Goal: Find specific page/section: Find specific page/section

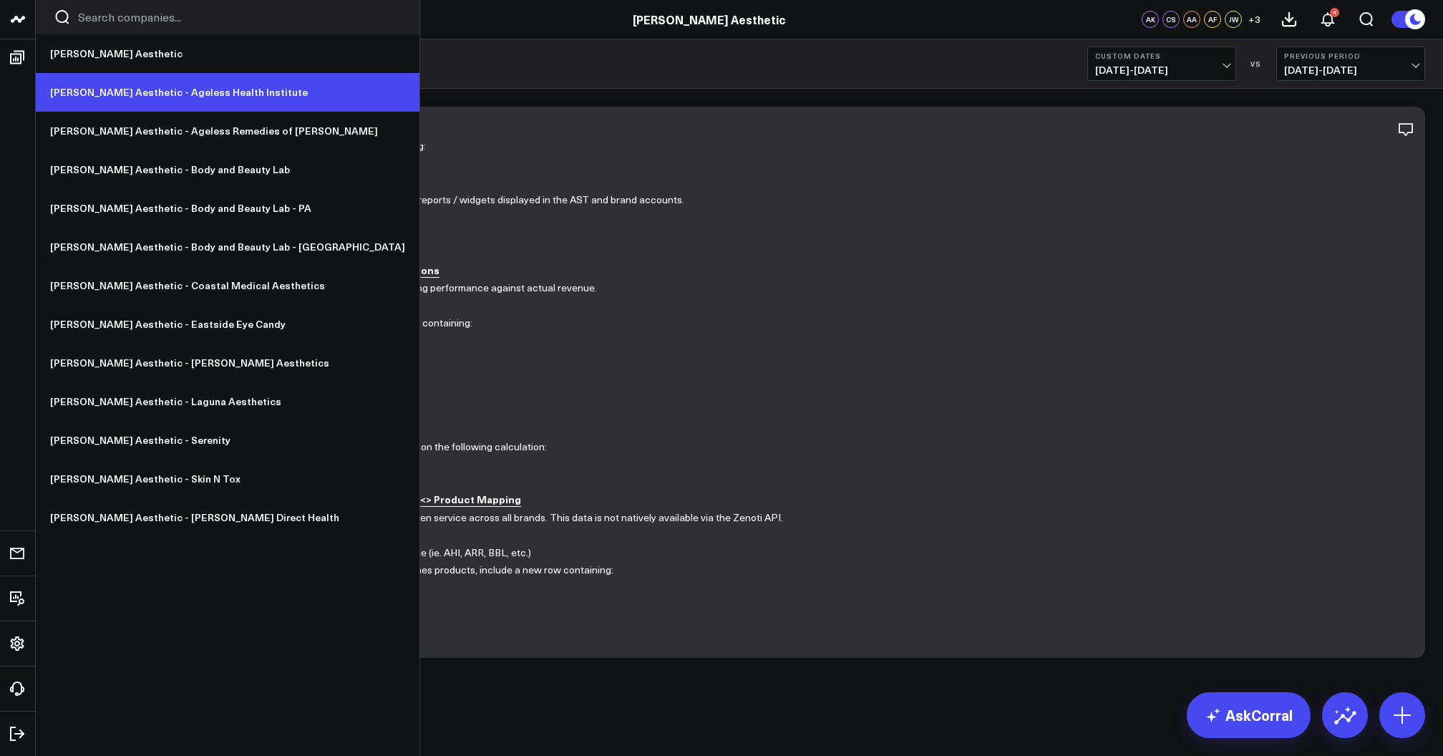
click at [118, 99] on link "[PERSON_NAME] Aesthetic - Ageless Health Institute" at bounding box center [228, 92] width 384 height 39
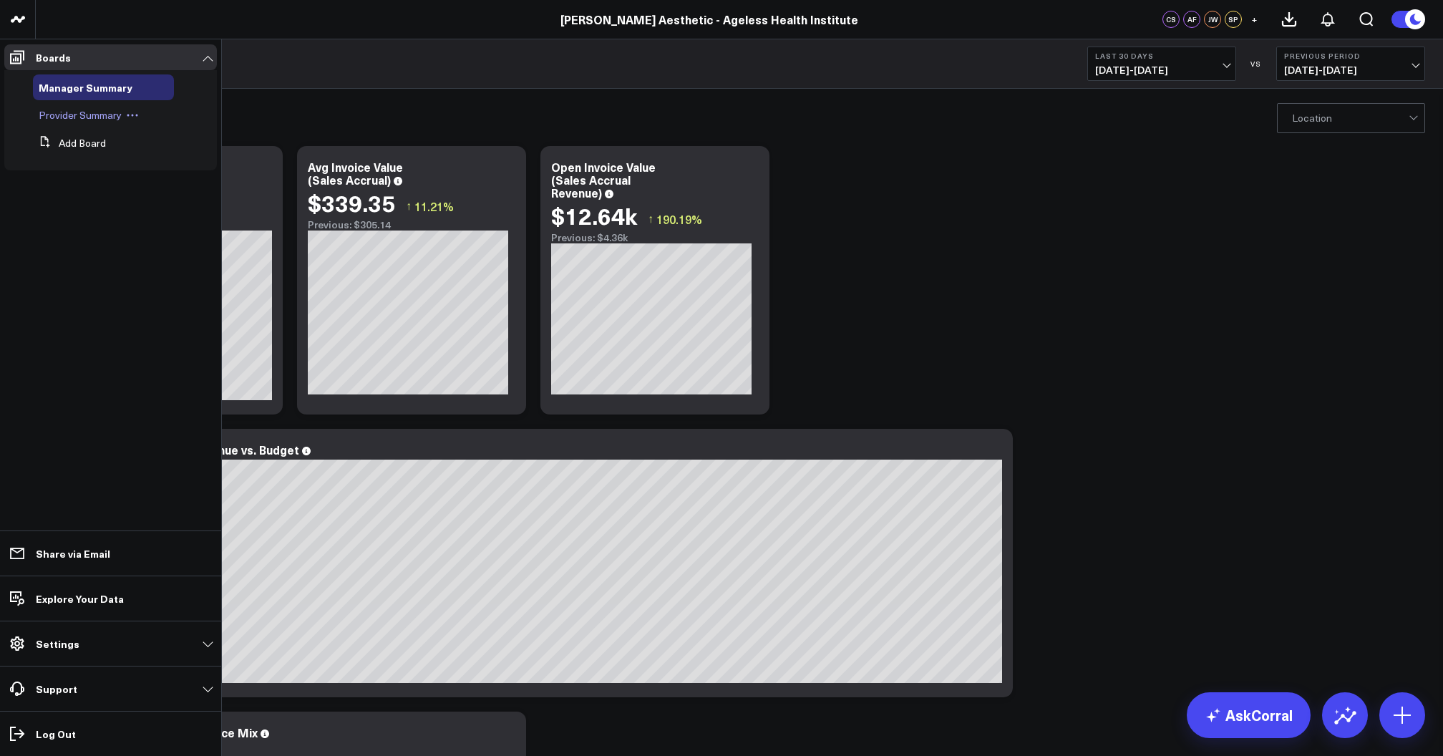
click at [105, 116] on span "Provider Summary" at bounding box center [80, 115] width 83 height 14
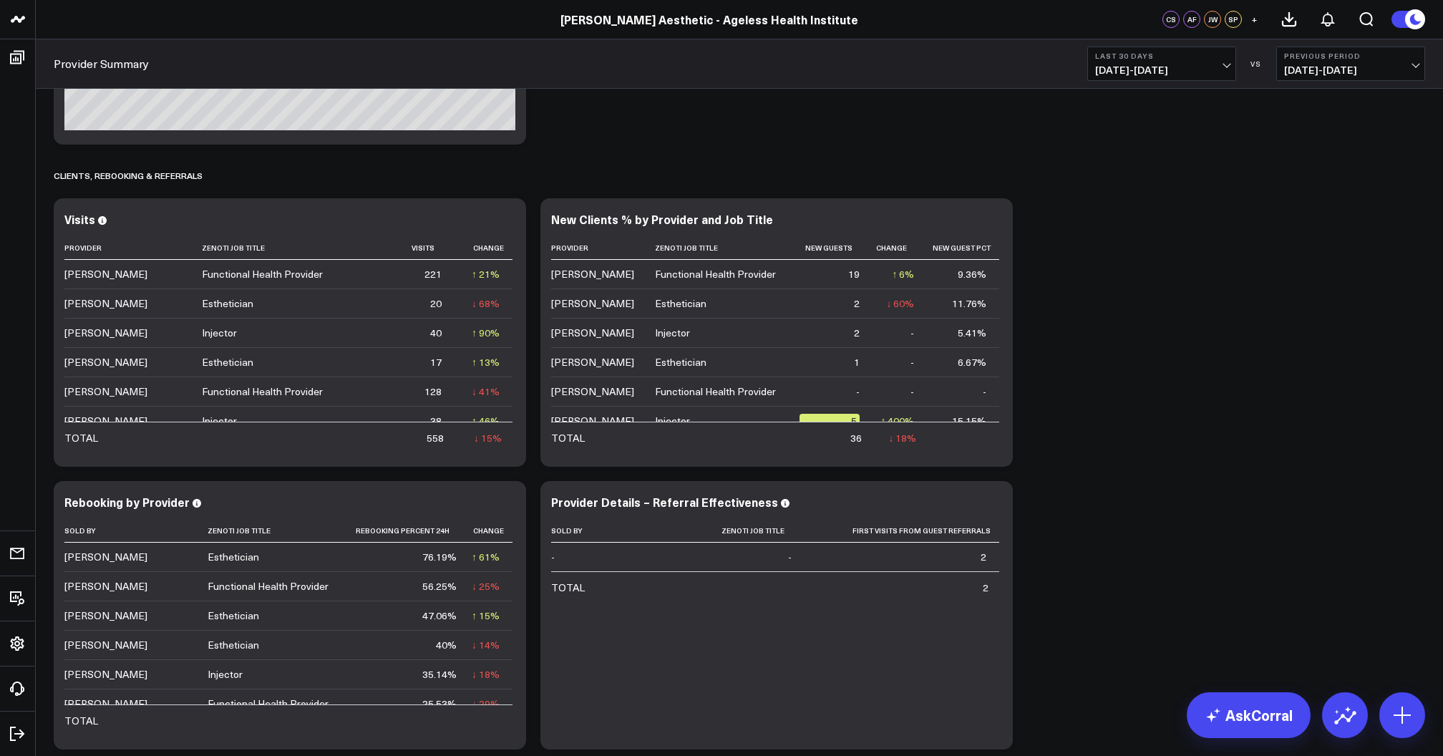
scroll to position [2262, 0]
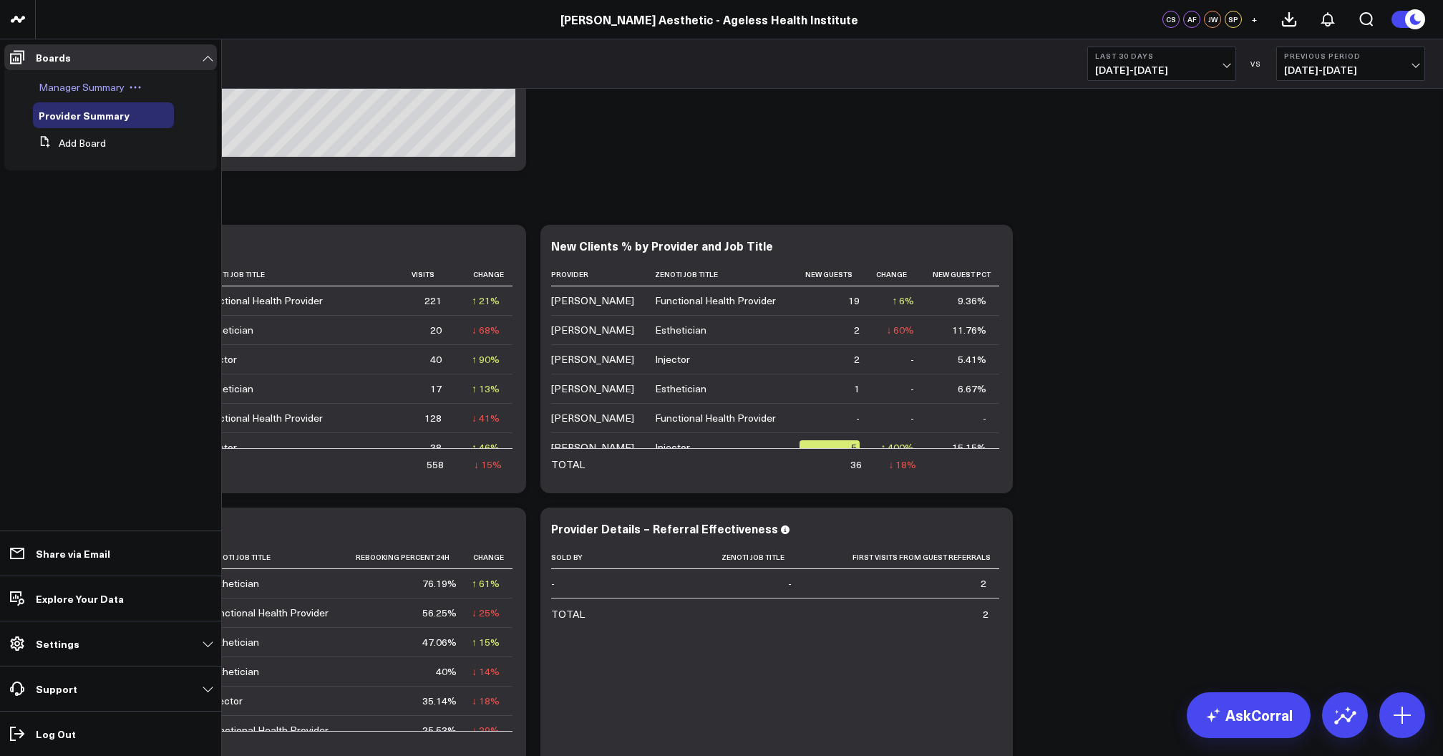
click at [75, 84] on span "Manager Summary" at bounding box center [82, 87] width 86 height 14
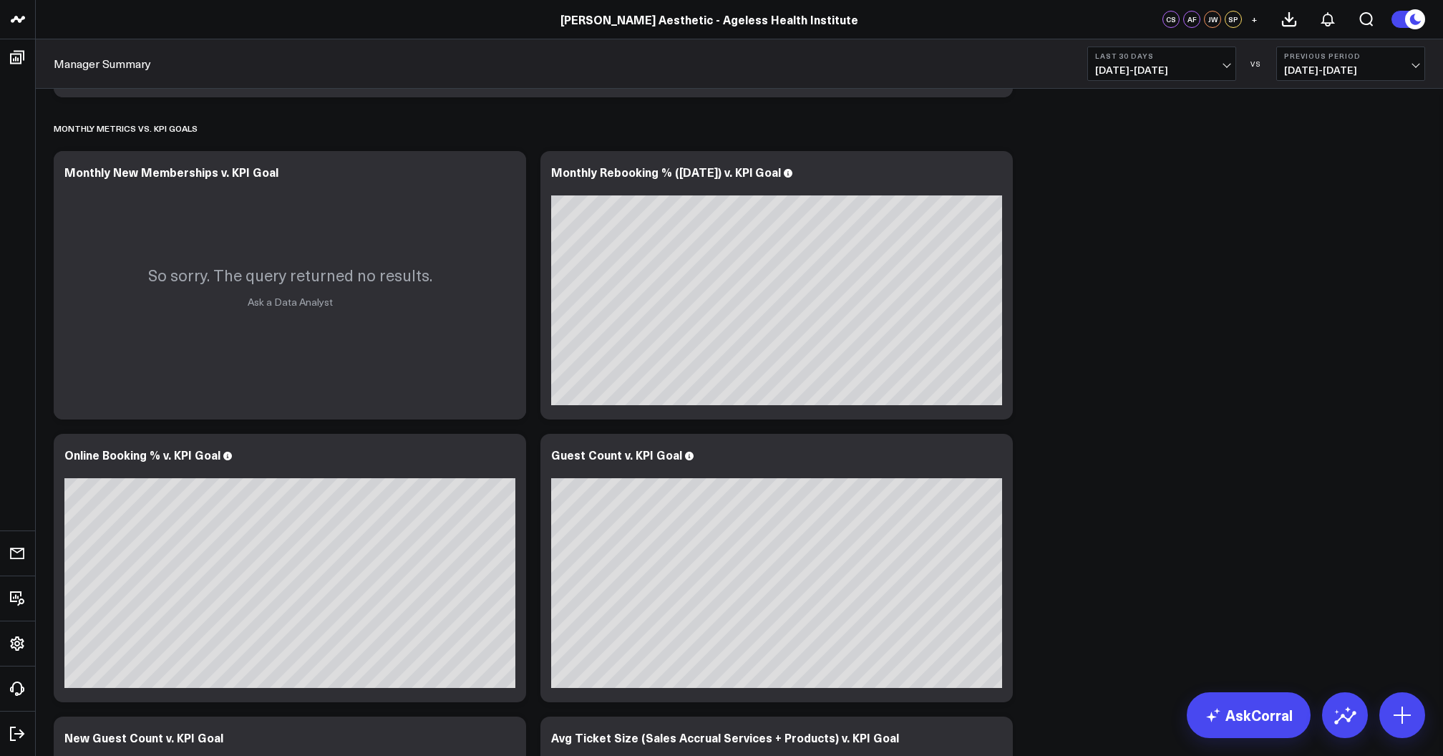
scroll to position [3322, 0]
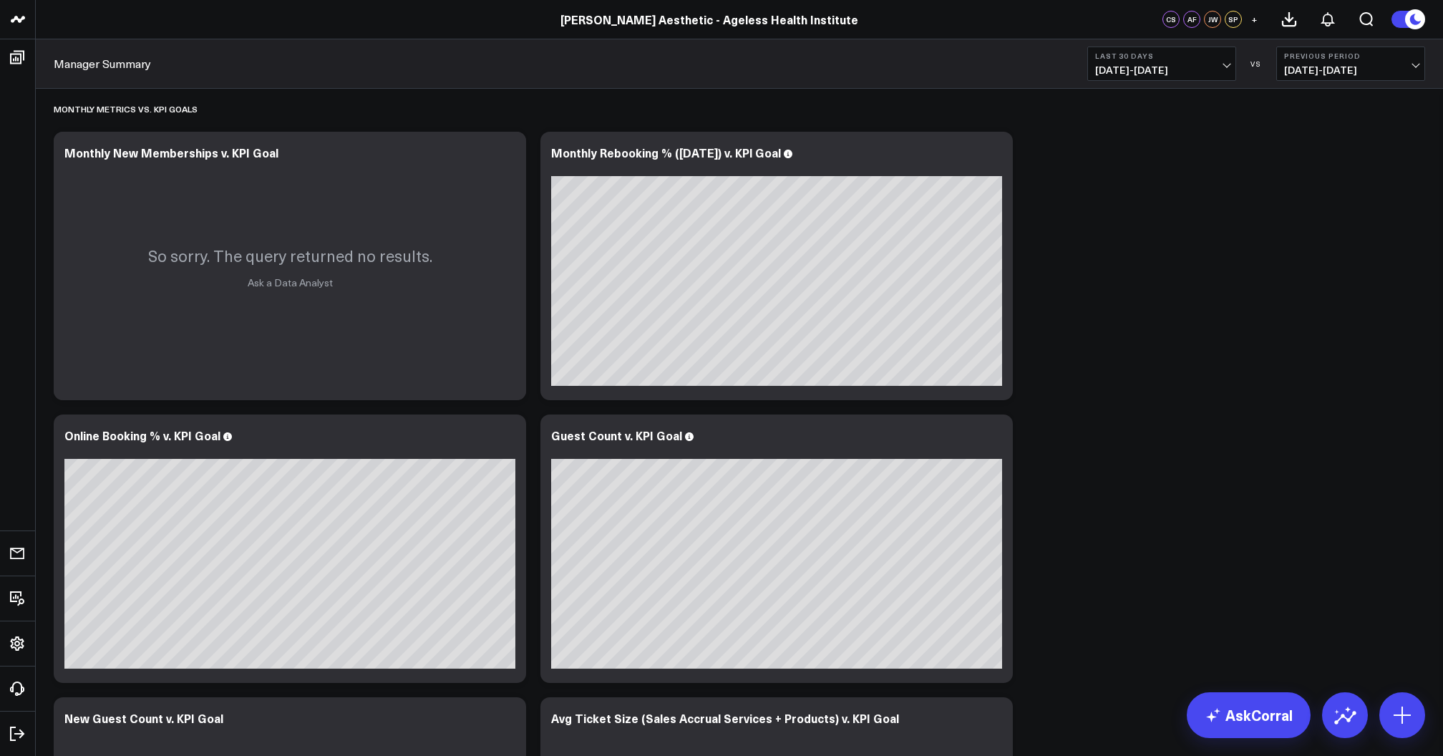
click at [1190, 74] on span "07/20/25 - 08/18/25" at bounding box center [1161, 69] width 133 height 11
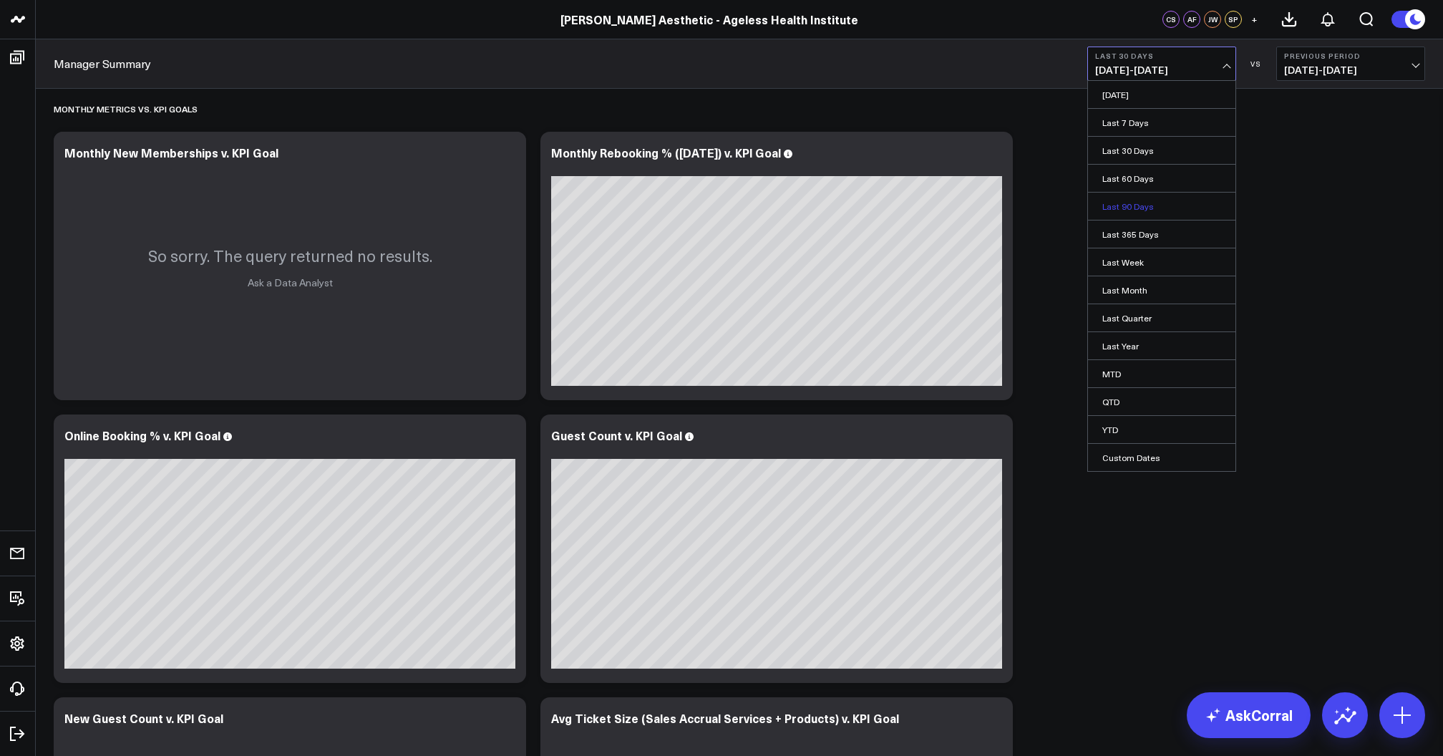
click at [1137, 202] on link "Last 90 Days" at bounding box center [1161, 206] width 147 height 27
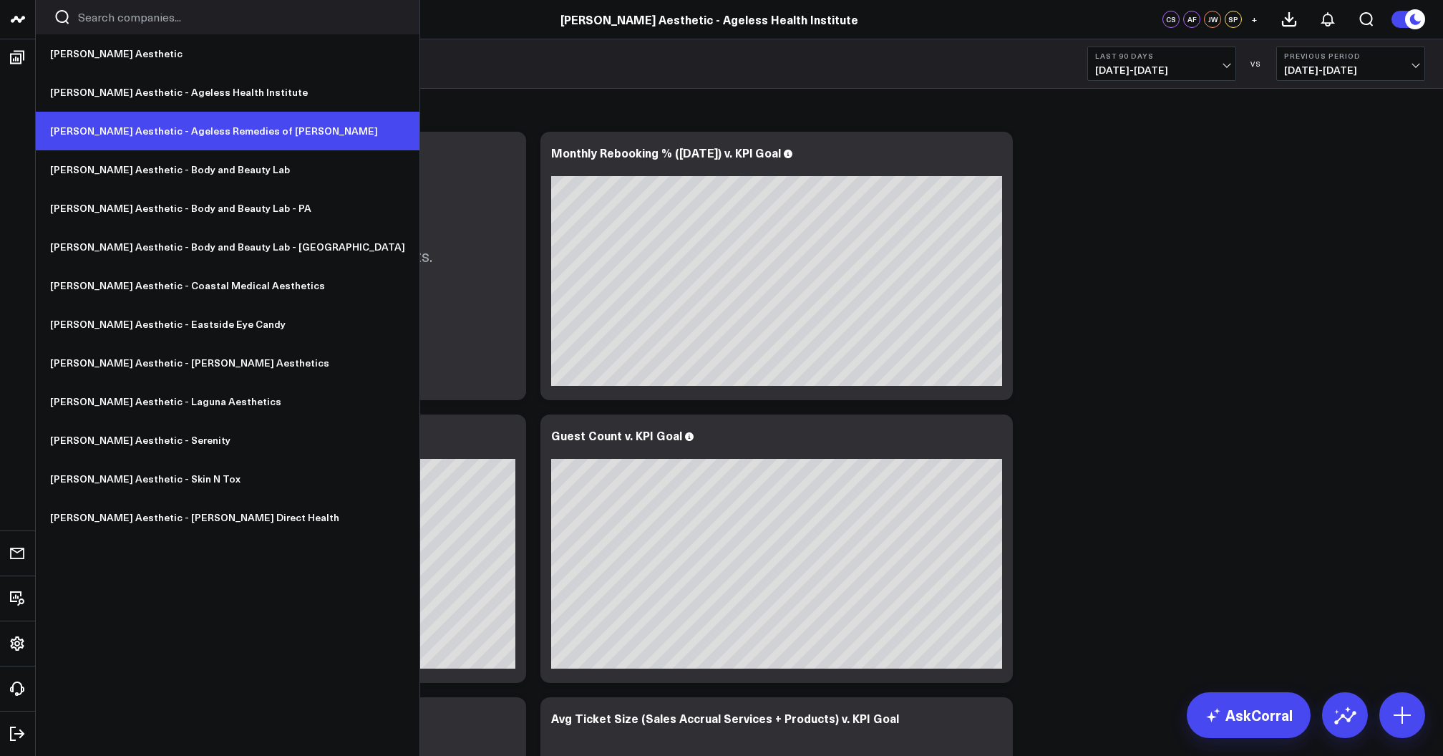
click at [140, 125] on link "[PERSON_NAME] Aesthetic - Ageless Remedies of [PERSON_NAME]" at bounding box center [228, 131] width 384 height 39
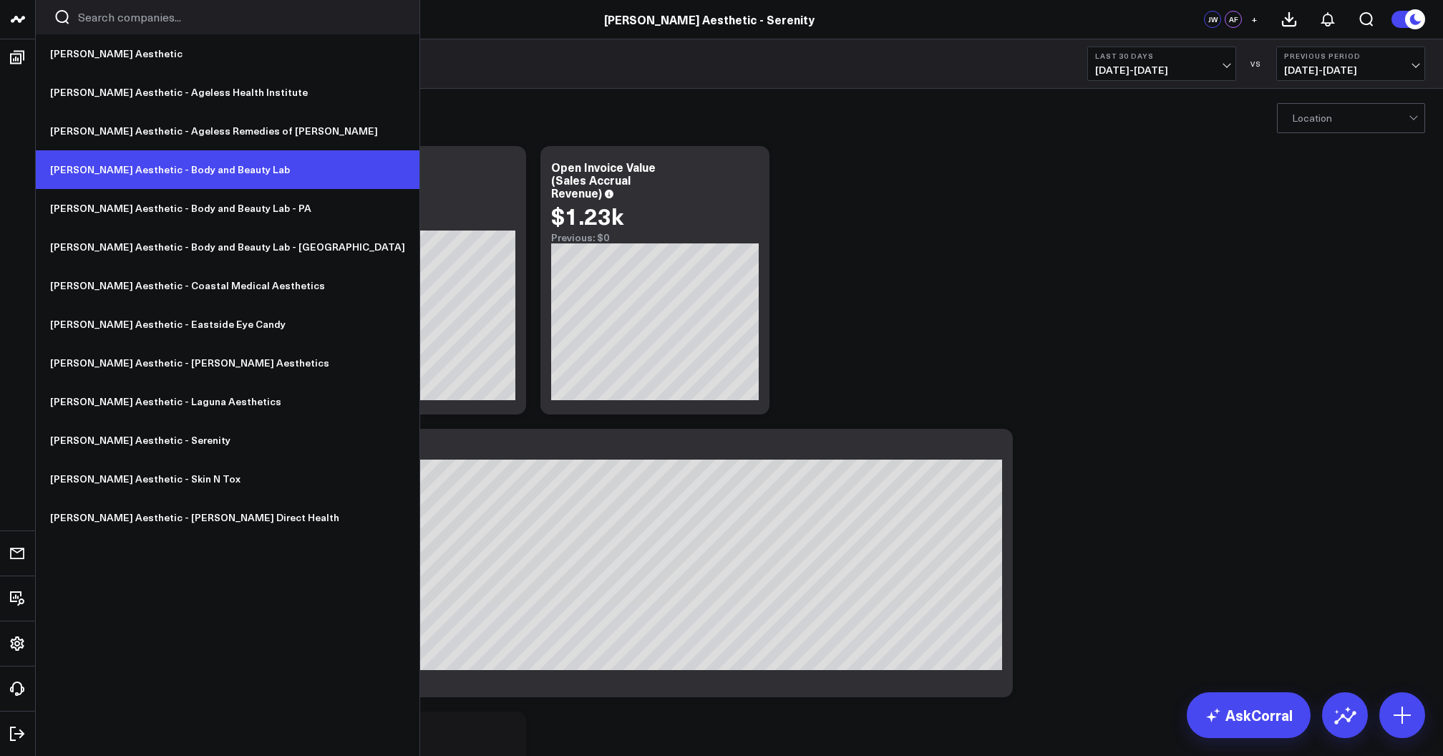
click at [115, 166] on link "[PERSON_NAME] Aesthetic - Body and Beauty Lab" at bounding box center [228, 169] width 384 height 39
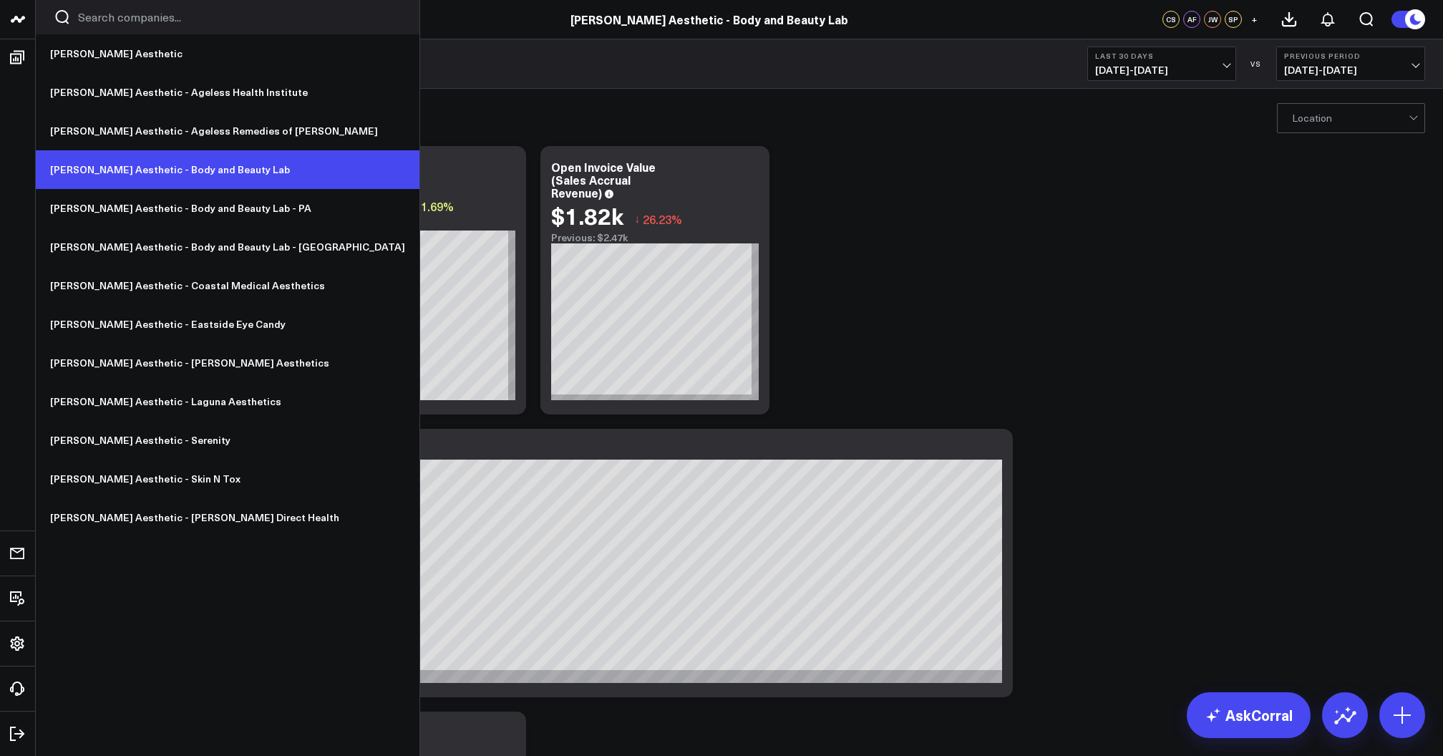
click at [136, 169] on link "[PERSON_NAME] Aesthetic - Body and Beauty Lab" at bounding box center [228, 169] width 384 height 39
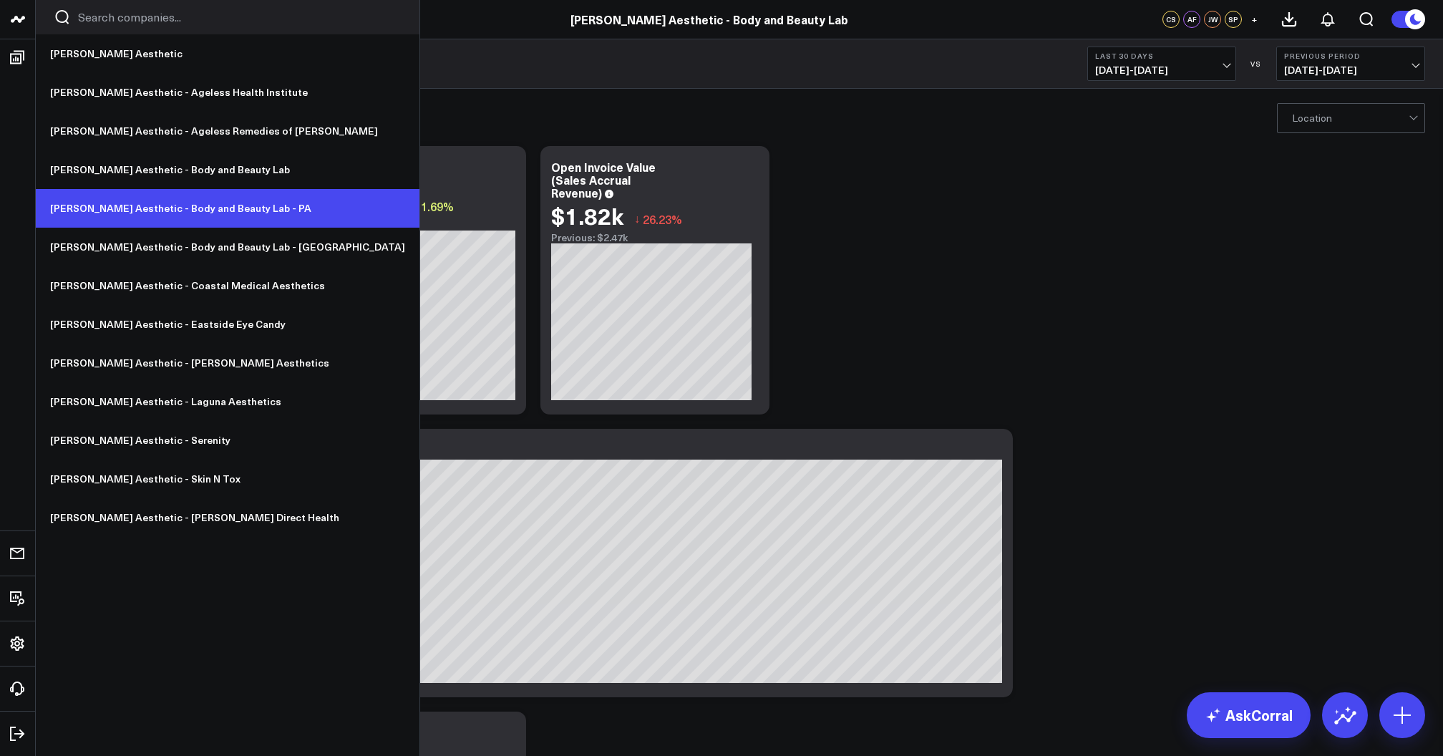
click at [170, 208] on link "[PERSON_NAME] Aesthetic - Body and Beauty Lab - PA" at bounding box center [228, 208] width 384 height 39
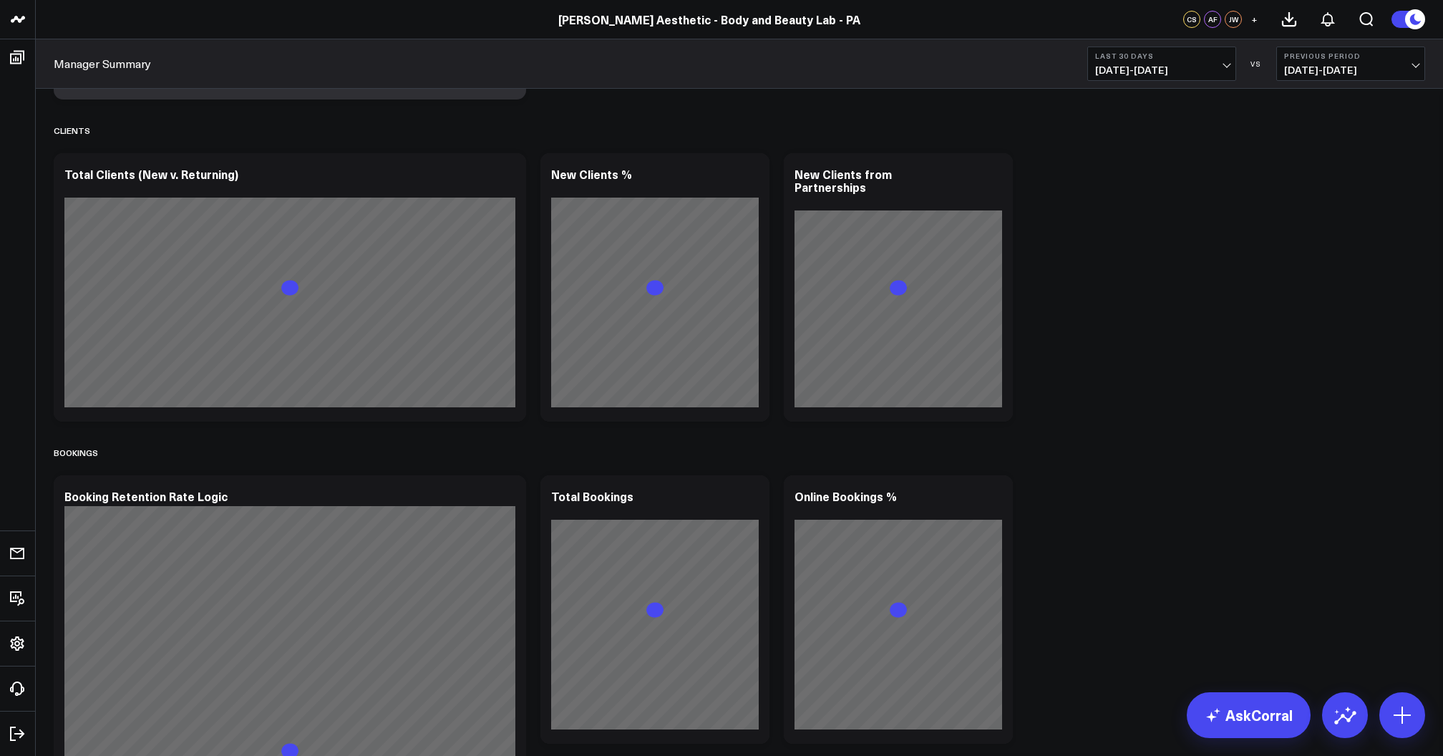
scroll to position [1201, 0]
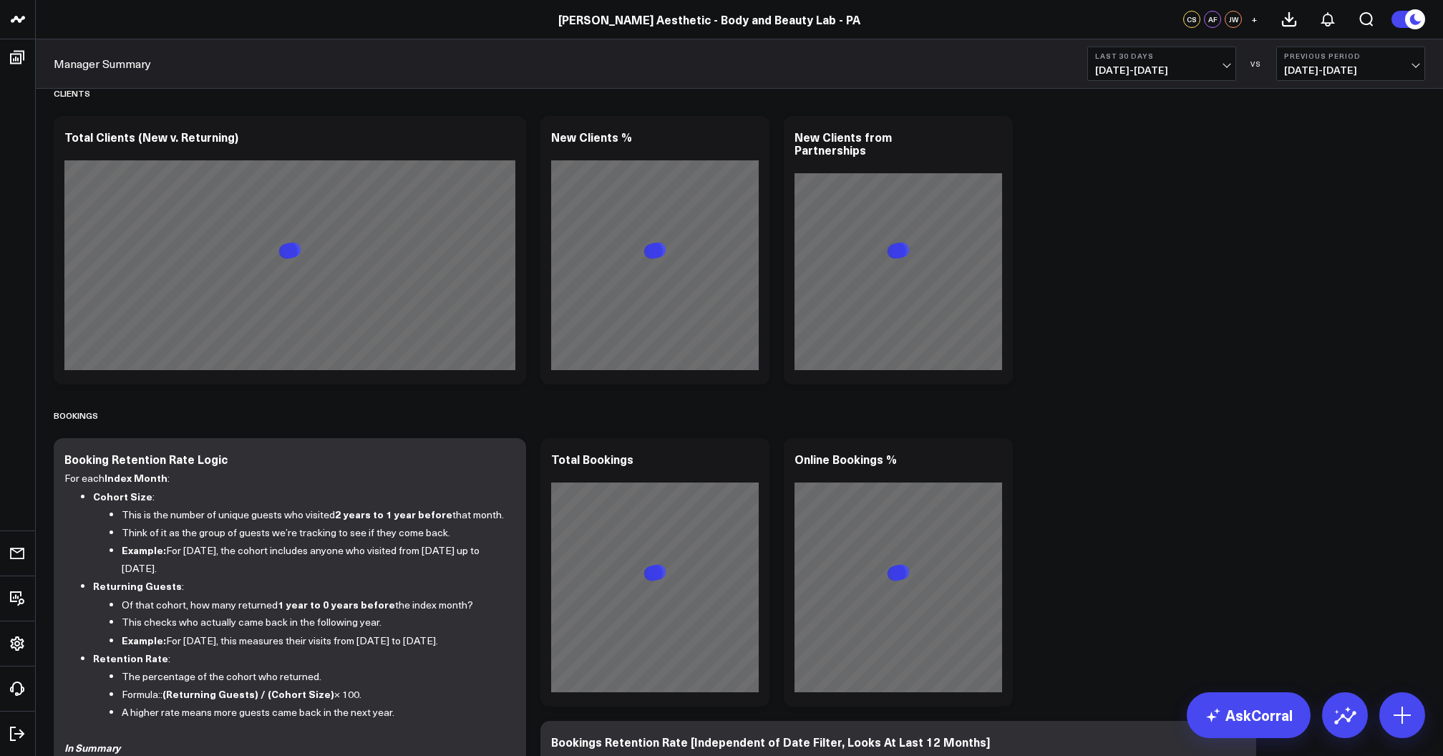
click at [1161, 77] on button "Last 30 Days [DATE] - [DATE]" at bounding box center [1161, 64] width 149 height 34
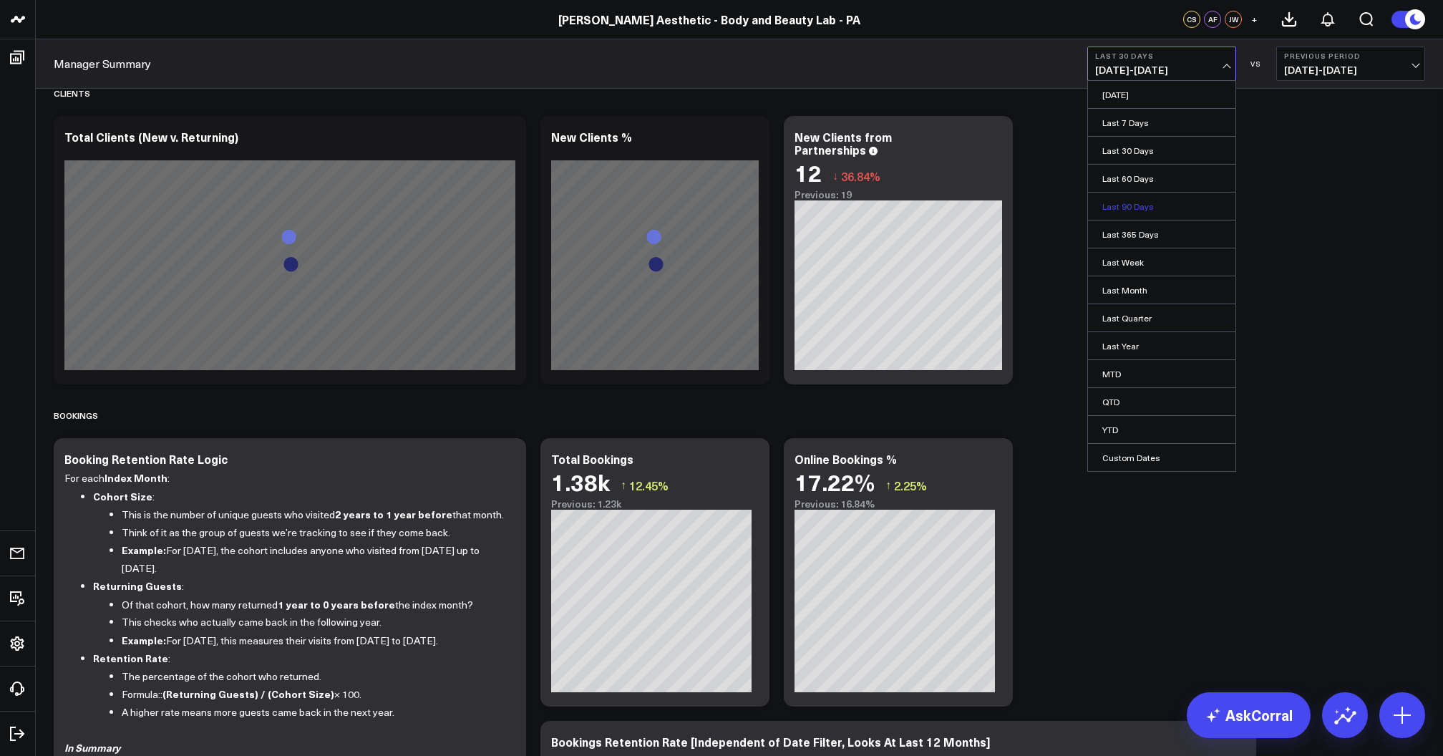
click at [1141, 205] on link "Last 90 Days" at bounding box center [1161, 206] width 147 height 27
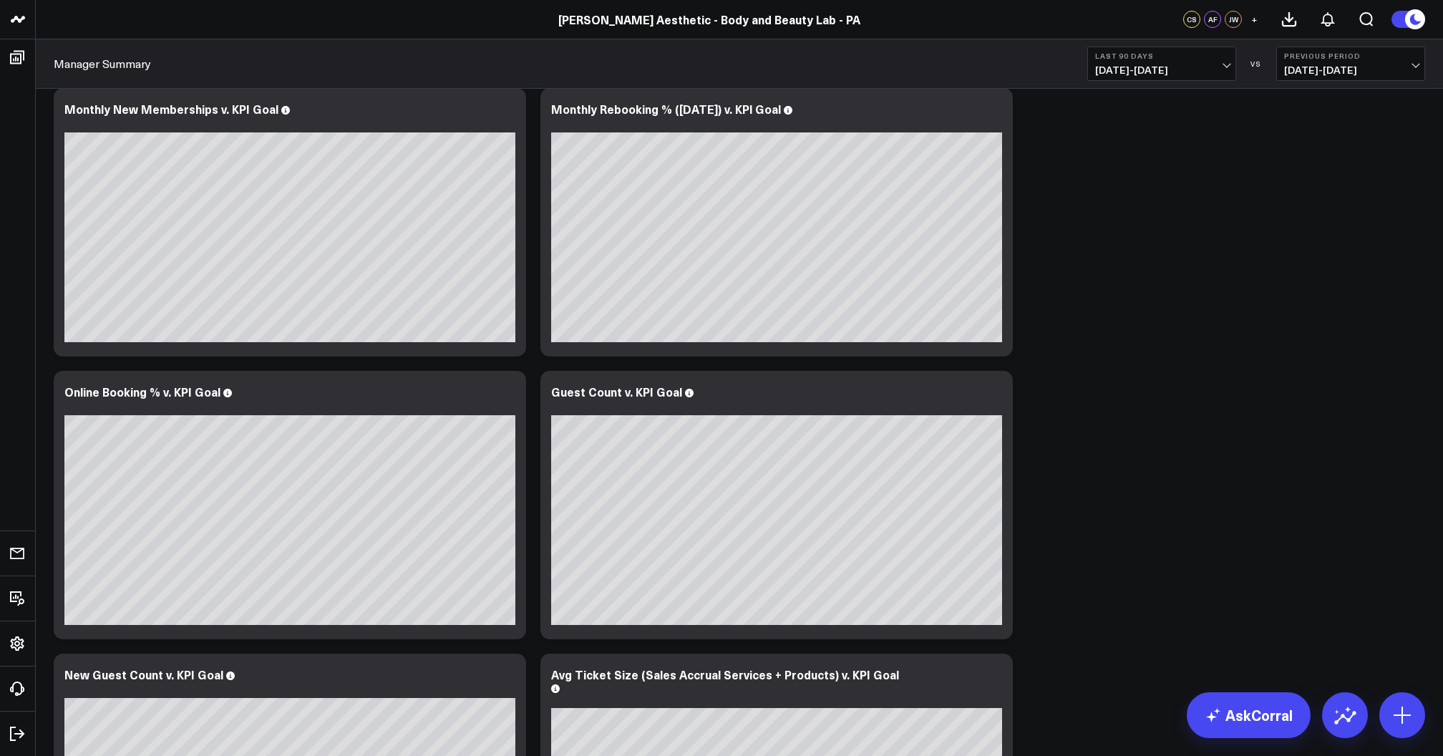
scroll to position [3316, 0]
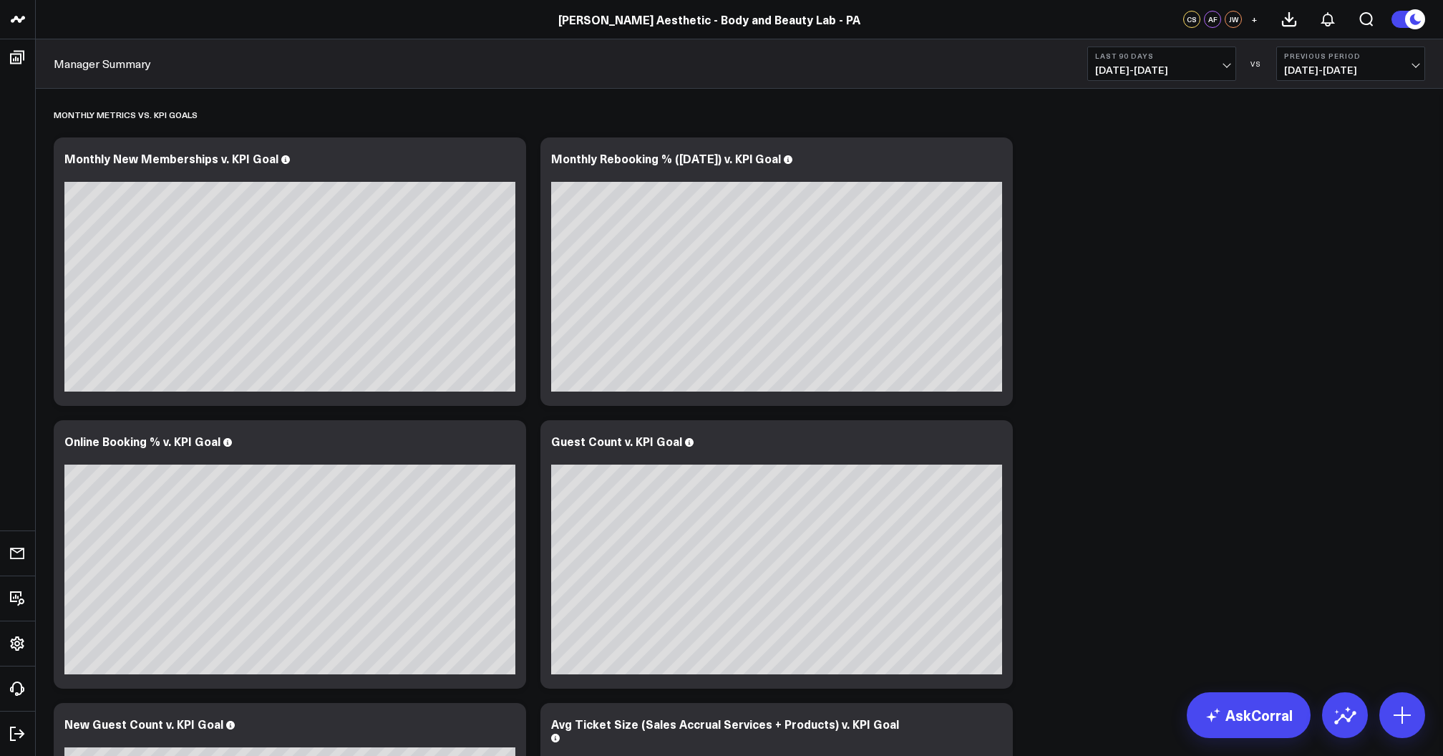
click at [1177, 61] on button "Last 90 Days 05/21/25 - 08/18/25" at bounding box center [1161, 64] width 149 height 34
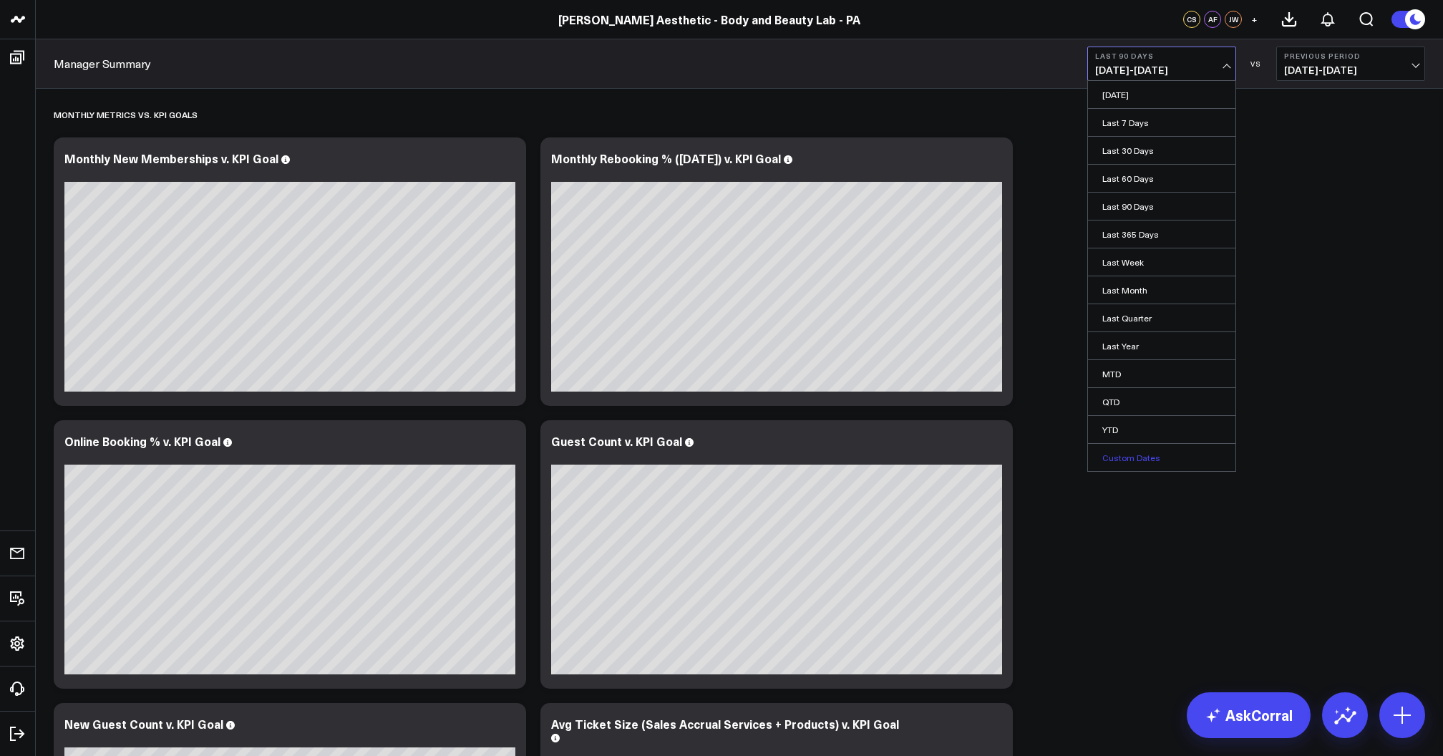
click at [1143, 453] on link "Custom Dates" at bounding box center [1161, 457] width 147 height 27
select select "7"
select select "2025"
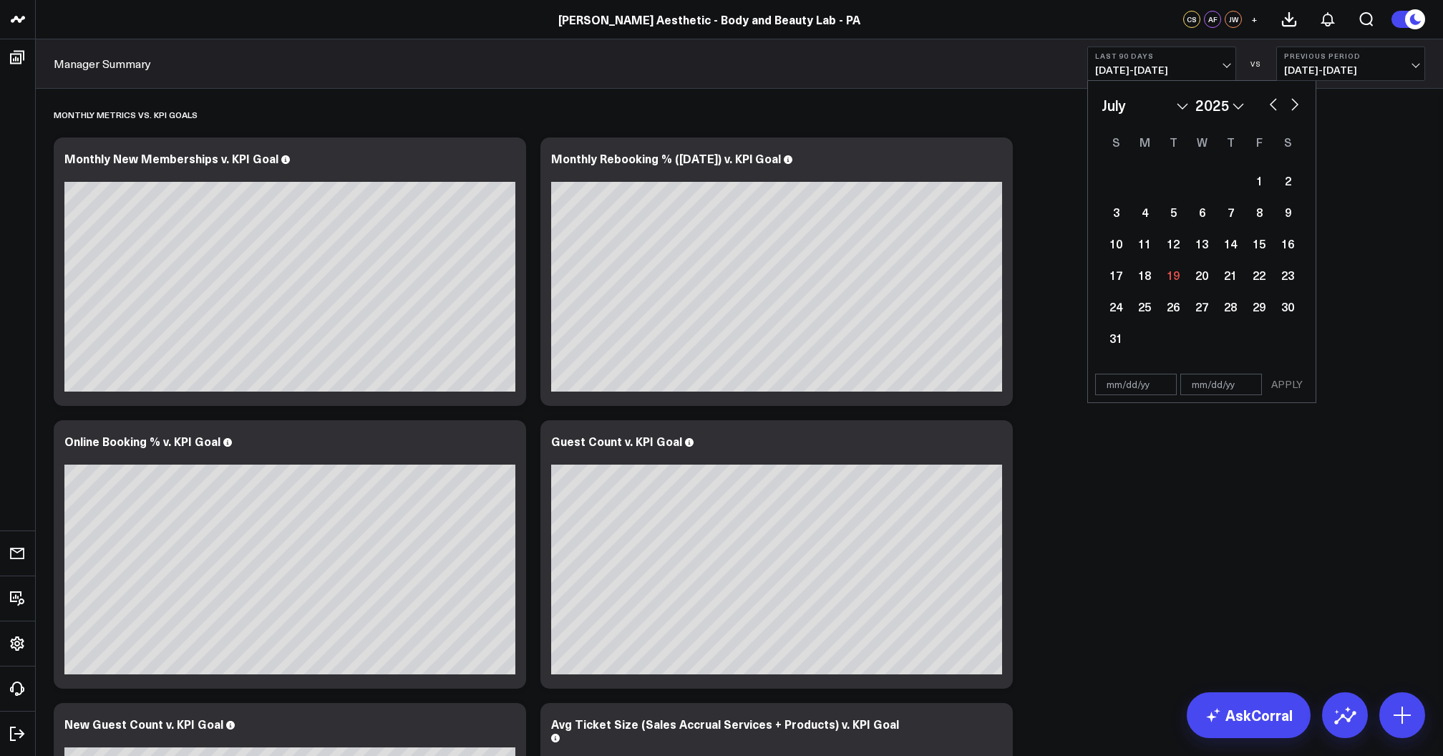
select select "6"
select select "2025"
click at [1165, 183] on div "1" at bounding box center [1173, 180] width 29 height 29
type input "07/01/25"
select select "6"
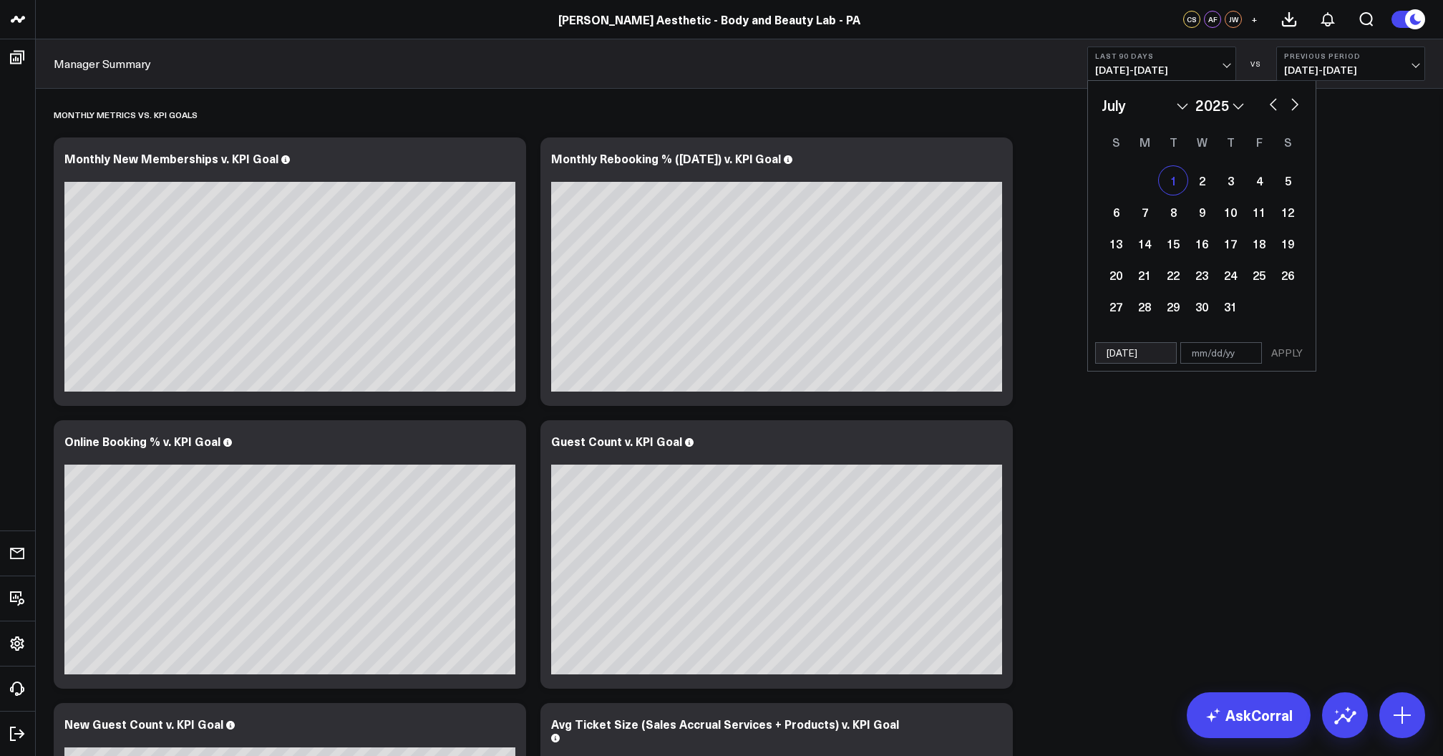
select select "2025"
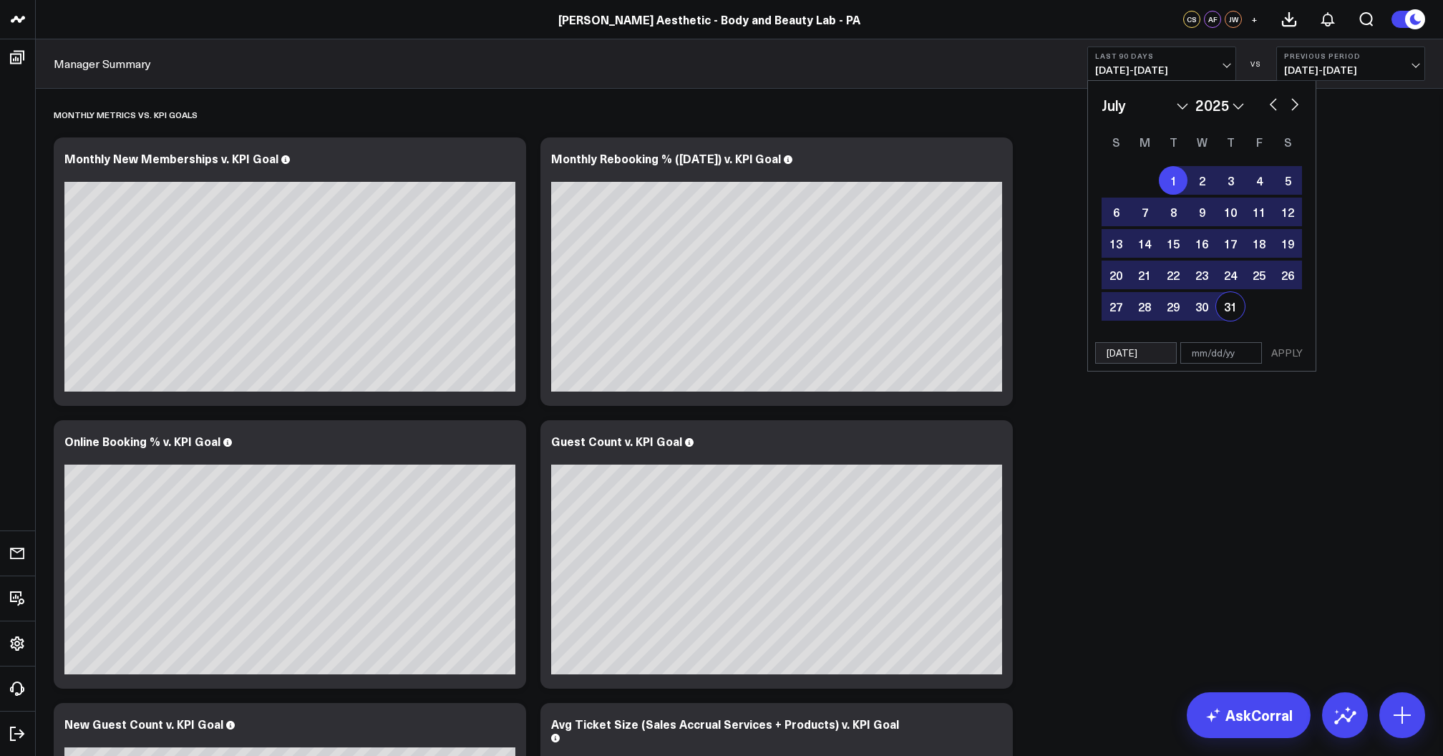
click at [1226, 308] on div "31" at bounding box center [1230, 306] width 29 height 29
type input "07/31/25"
select select "6"
select select "2025"
click at [1281, 357] on button "APPLY" at bounding box center [1287, 352] width 43 height 21
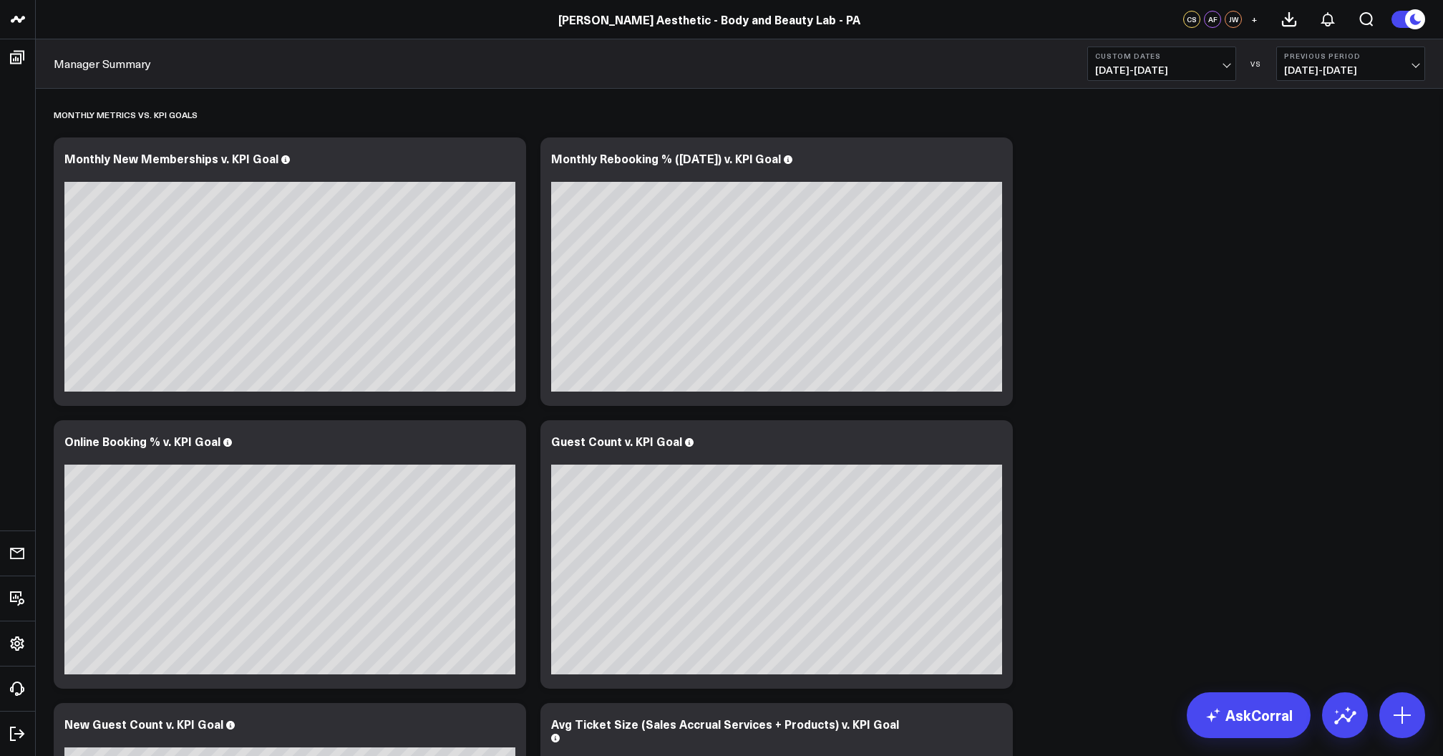
click at [1125, 69] on span "07/01/25 - 07/31/25" at bounding box center [1161, 69] width 133 height 11
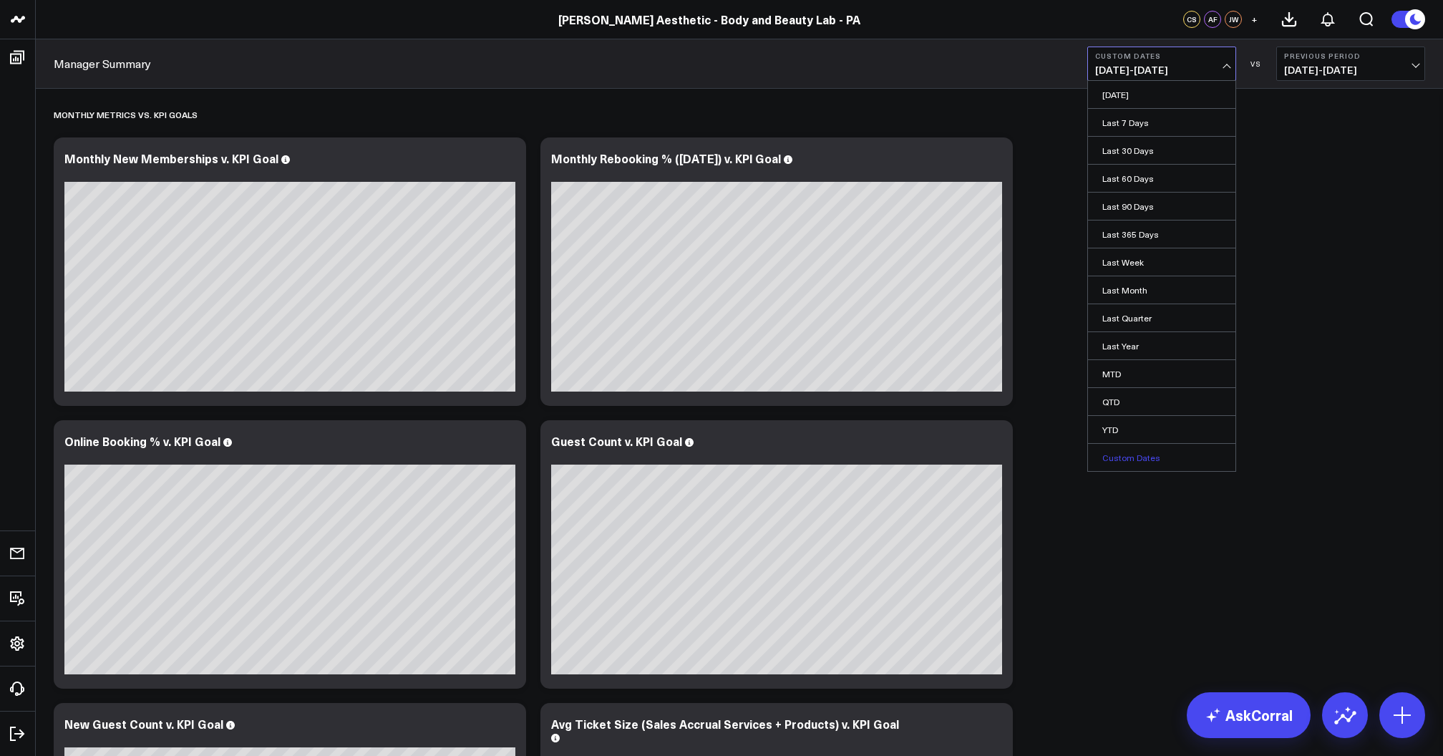
click at [1160, 461] on link "Custom Dates" at bounding box center [1161, 457] width 147 height 27
select select "7"
select select "2025"
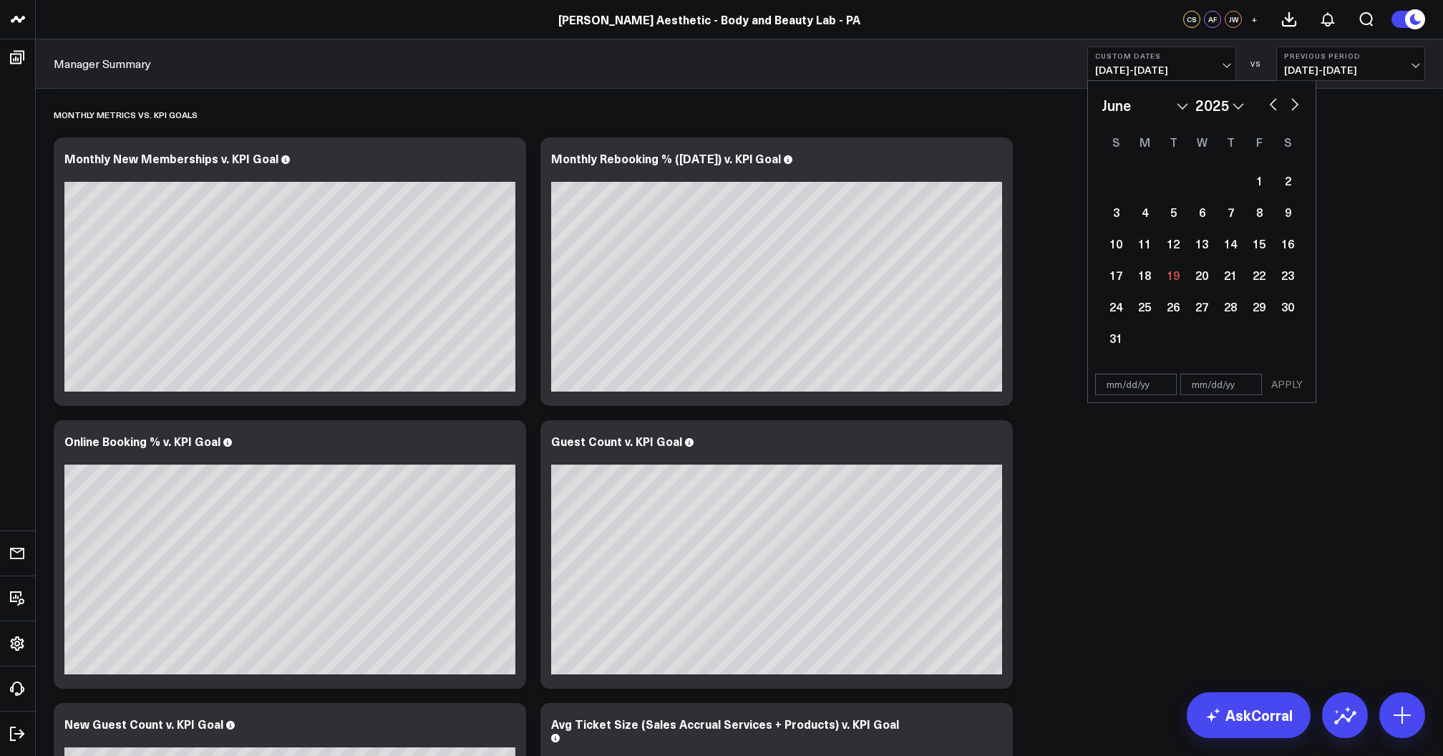
select select "5"
select select "2025"
click at [1118, 186] on div "1" at bounding box center [1116, 180] width 29 height 29
type input "06/01/25"
select select "5"
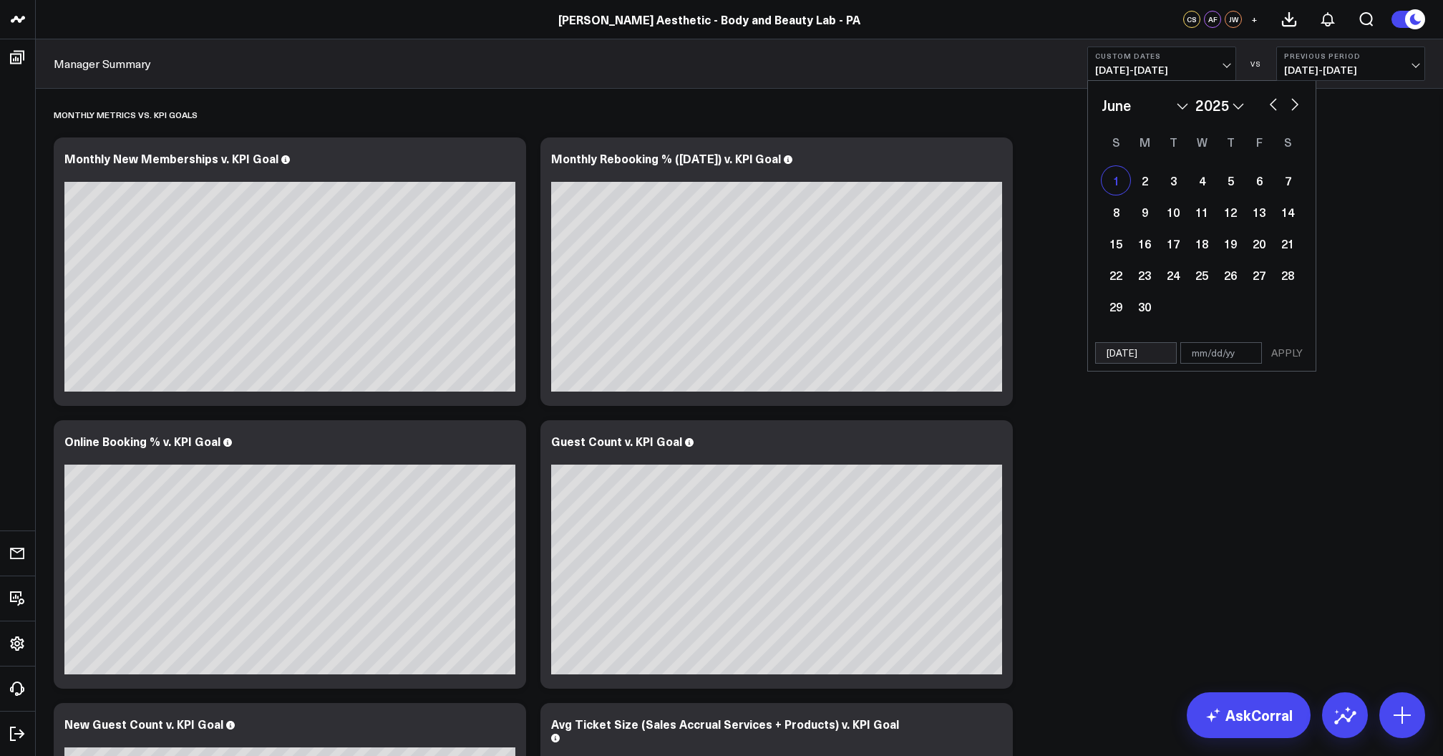
select select "2025"
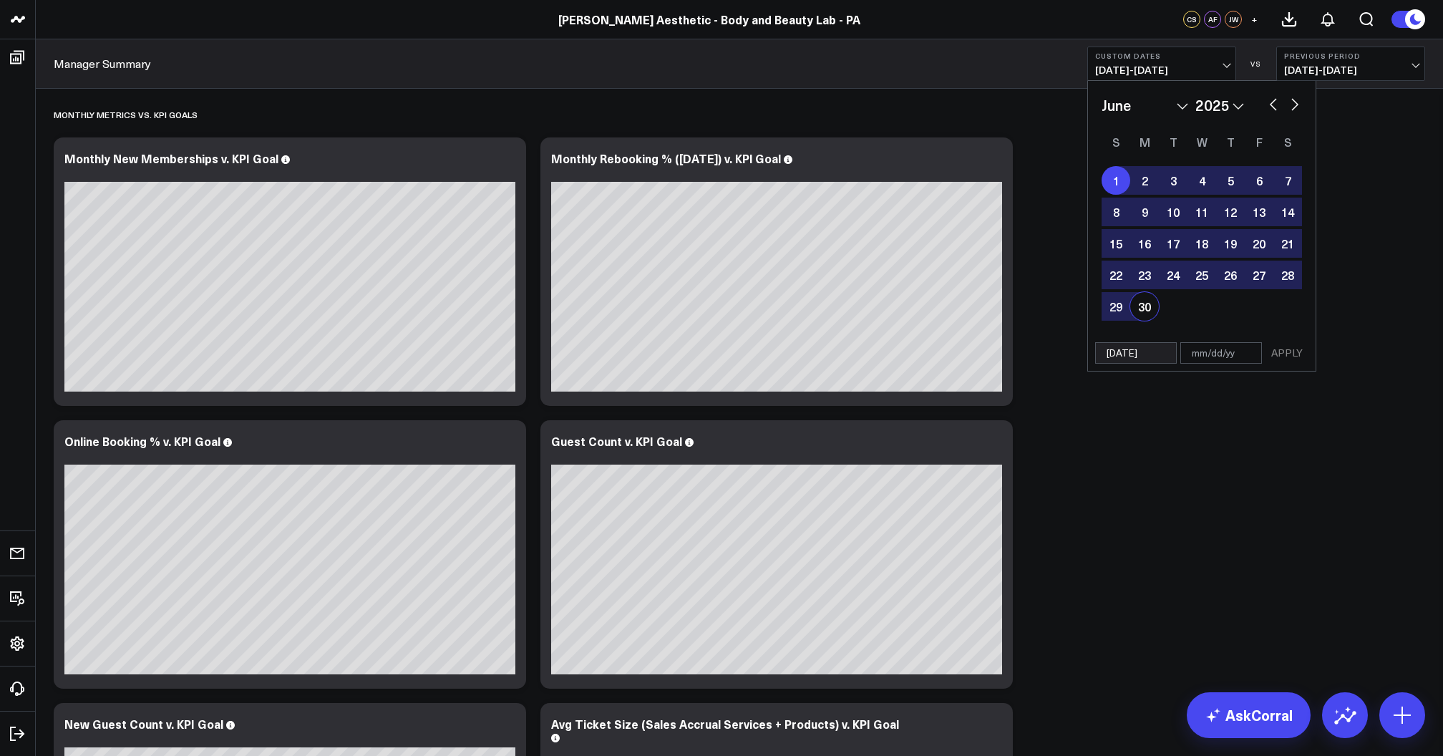
click at [1147, 301] on div "30" at bounding box center [1144, 306] width 29 height 29
type input "06/30/25"
select select "5"
select select "2025"
click at [1281, 353] on button "APPLY" at bounding box center [1287, 352] width 43 height 21
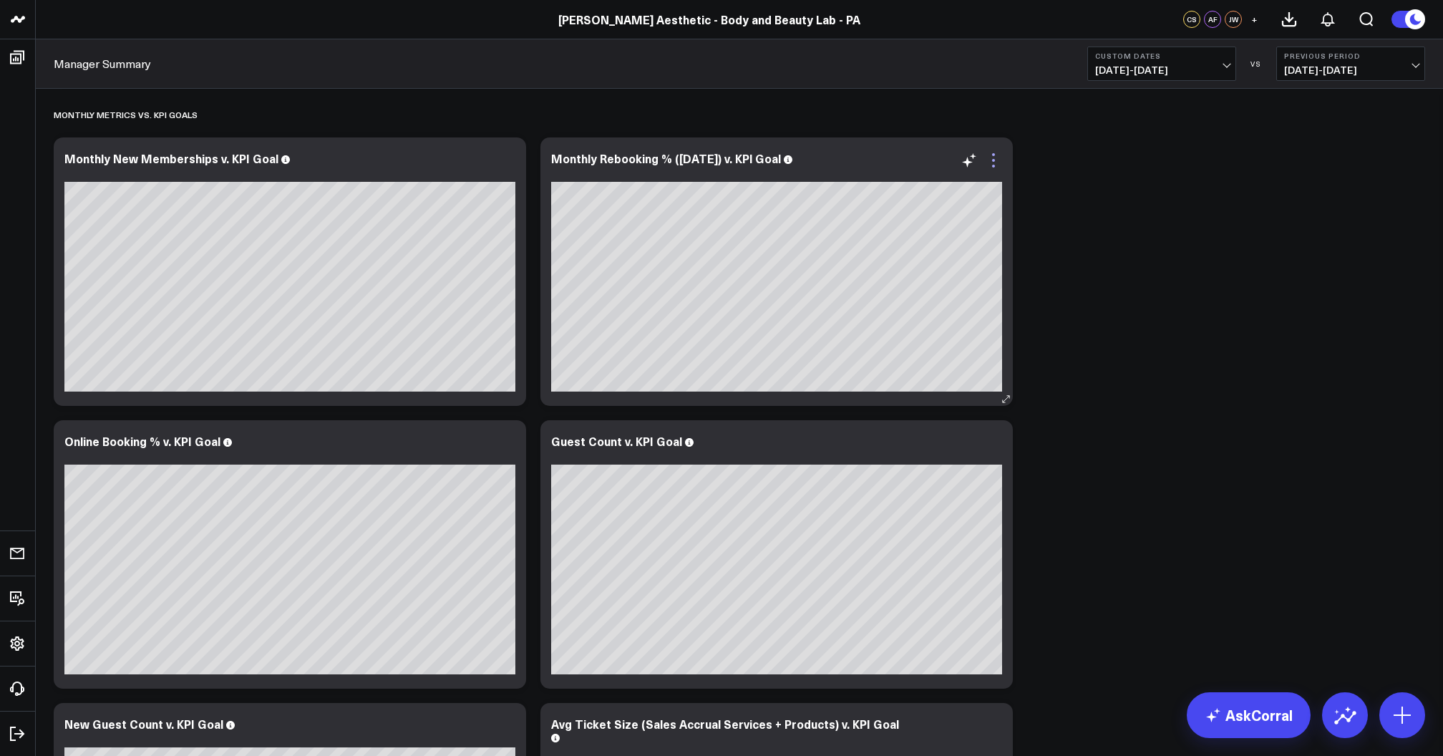
click at [995, 161] on icon at bounding box center [993, 160] width 17 height 17
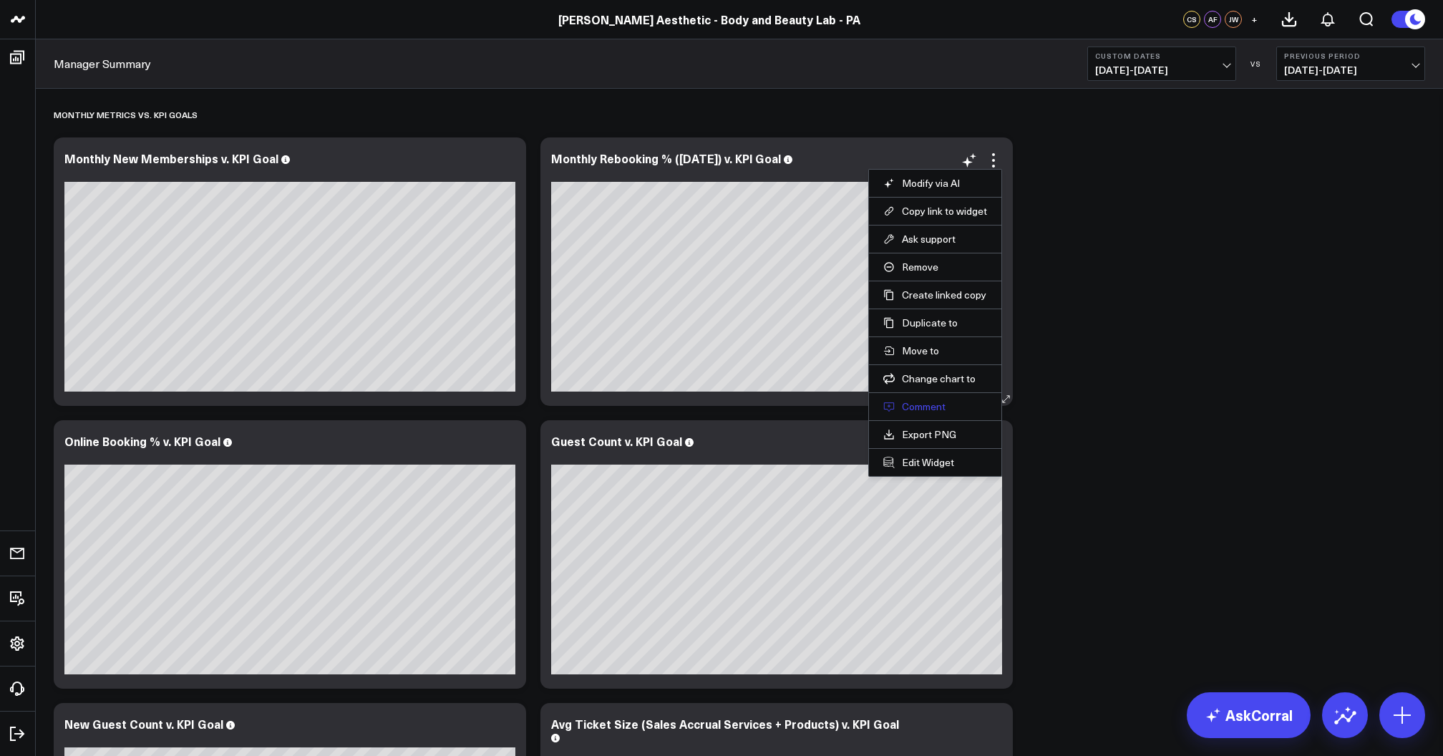
click at [923, 410] on button "Comment" at bounding box center [935, 406] width 104 height 13
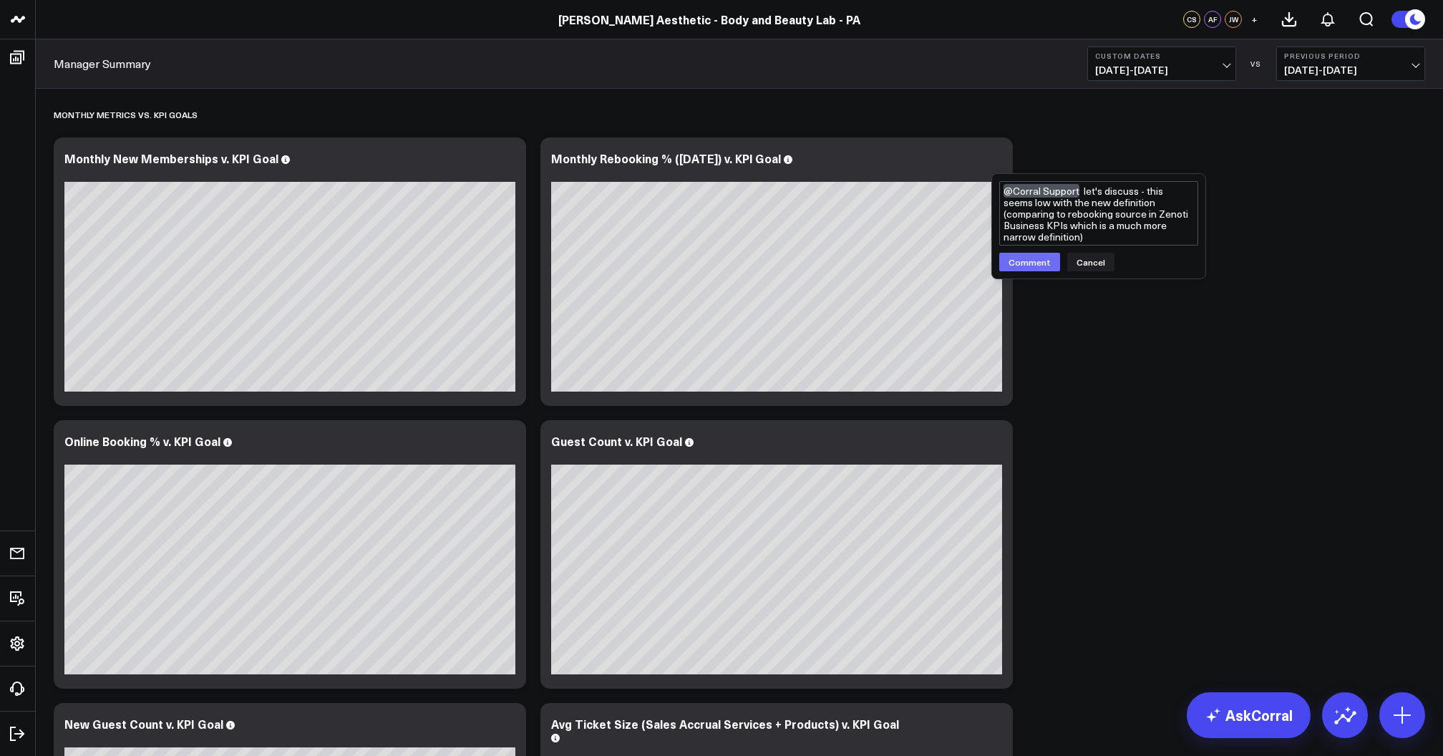
type textarea "@Corral Support let's discuss - this seems low with the new definition (compari…"
click at [1022, 265] on button "Comment" at bounding box center [1029, 262] width 61 height 19
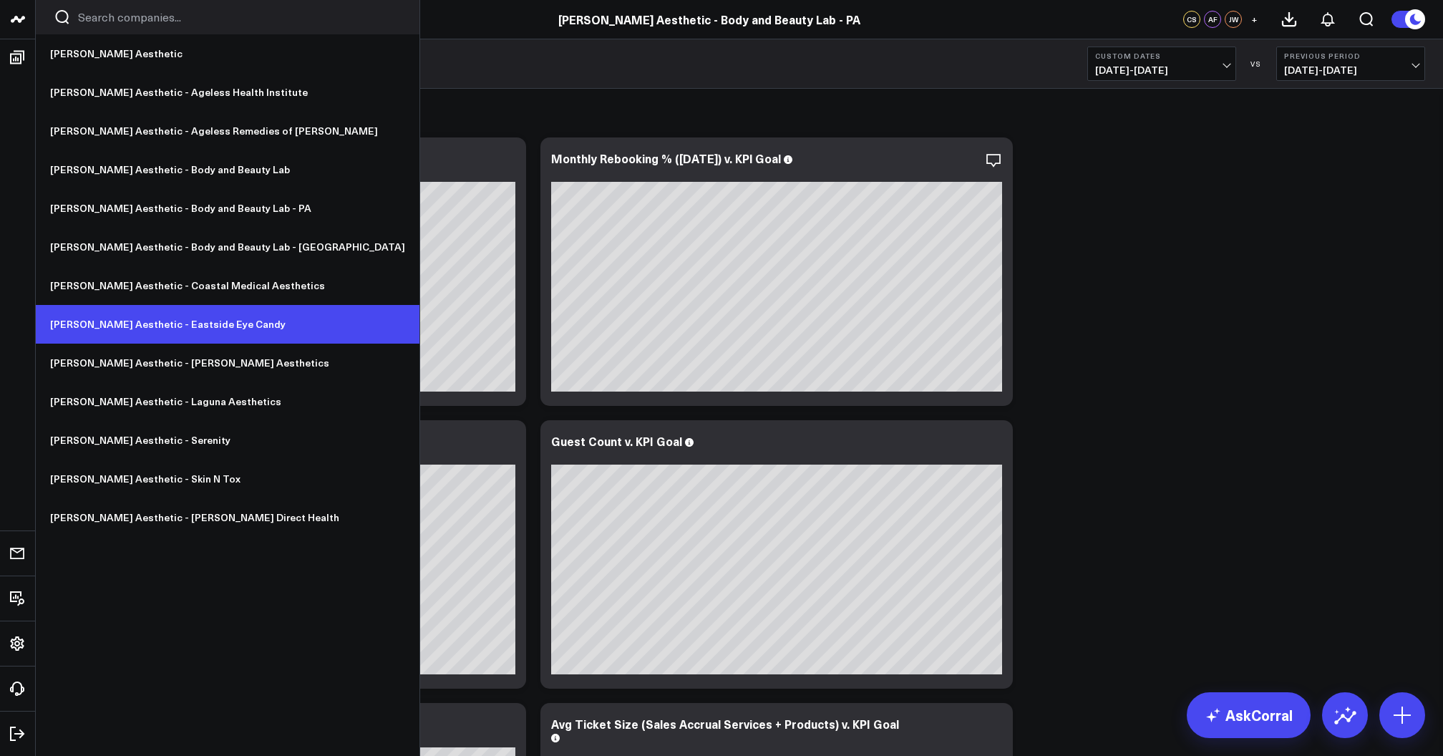
click at [164, 321] on link "[PERSON_NAME] Aesthetic - Eastside Eye Candy" at bounding box center [228, 324] width 384 height 39
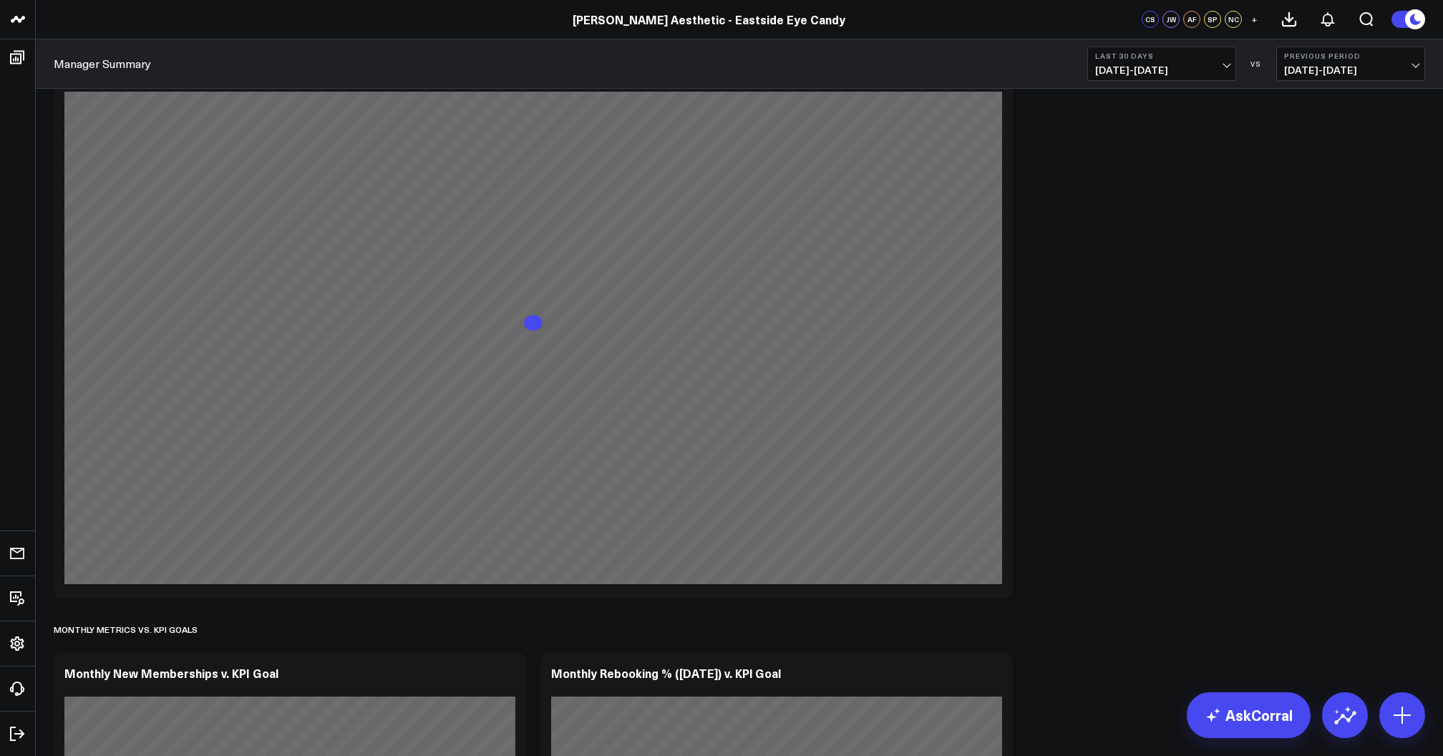
scroll to position [3105, 0]
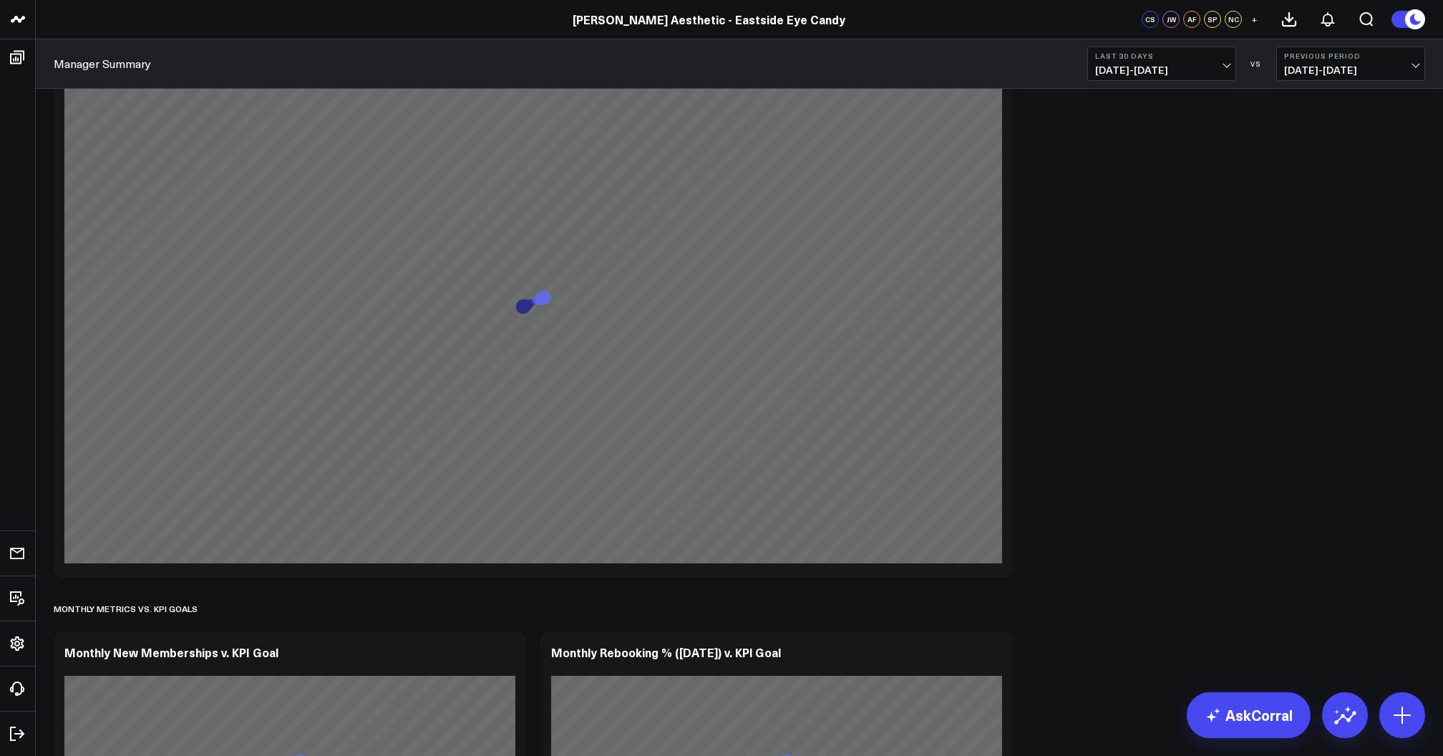
click at [1175, 65] on span "07/20/25 - 08/18/25" at bounding box center [1161, 69] width 133 height 11
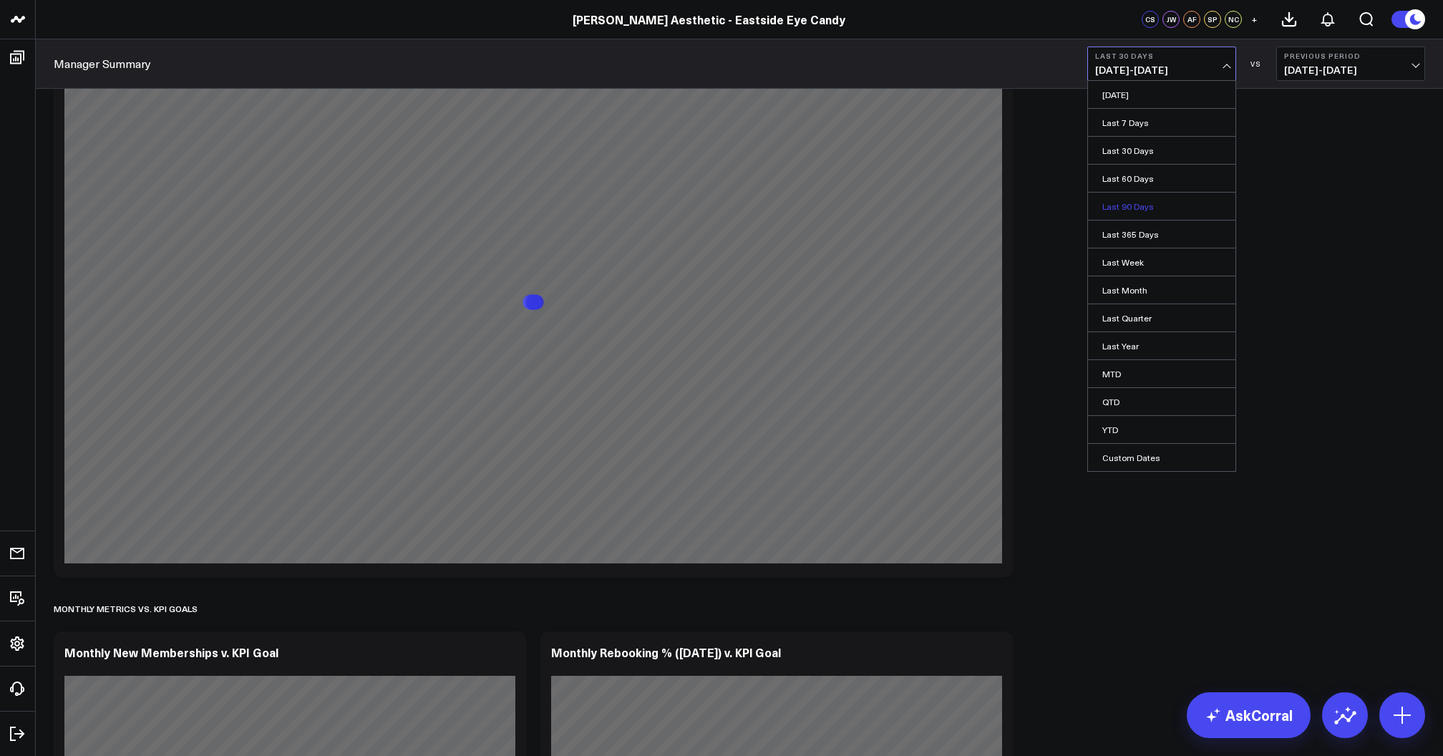
click at [1141, 202] on link "Last 90 Days" at bounding box center [1161, 206] width 147 height 27
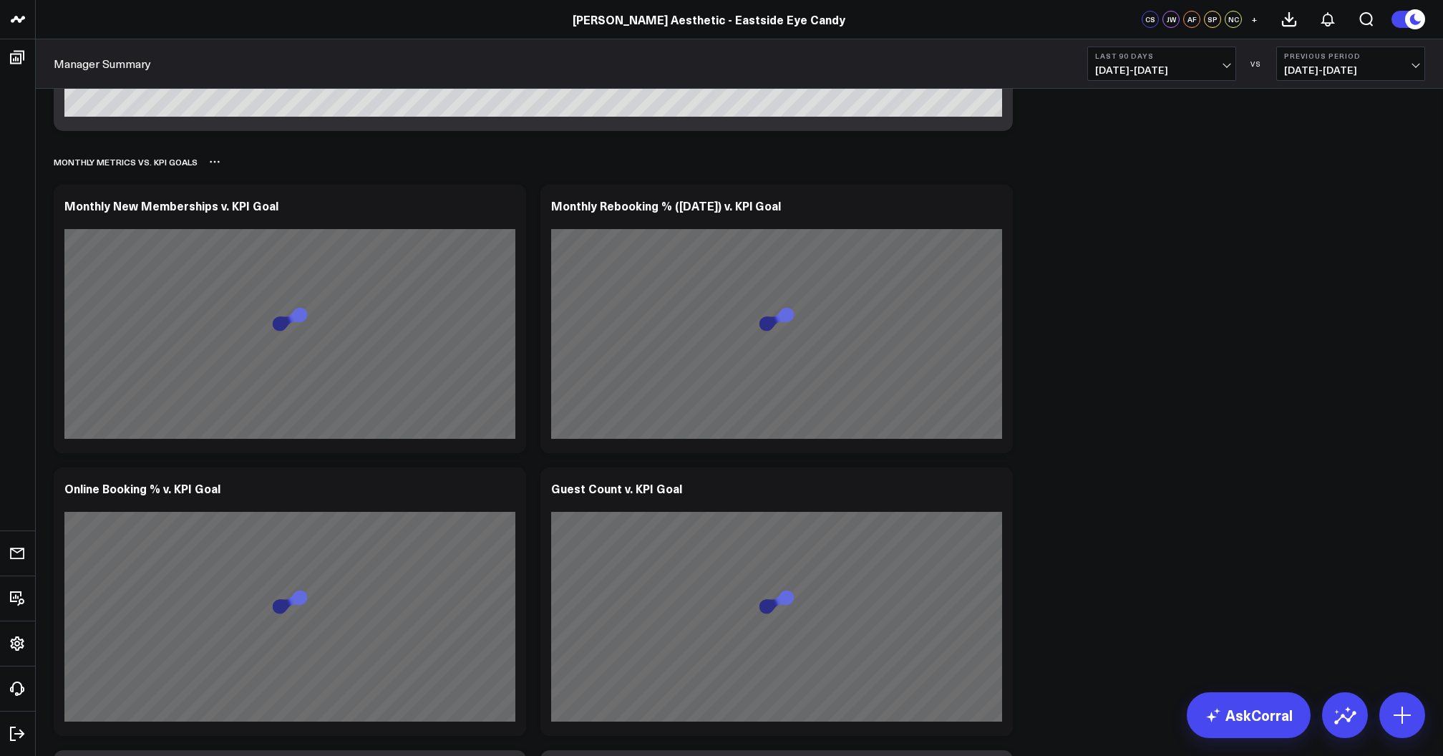
scroll to position [3565, 0]
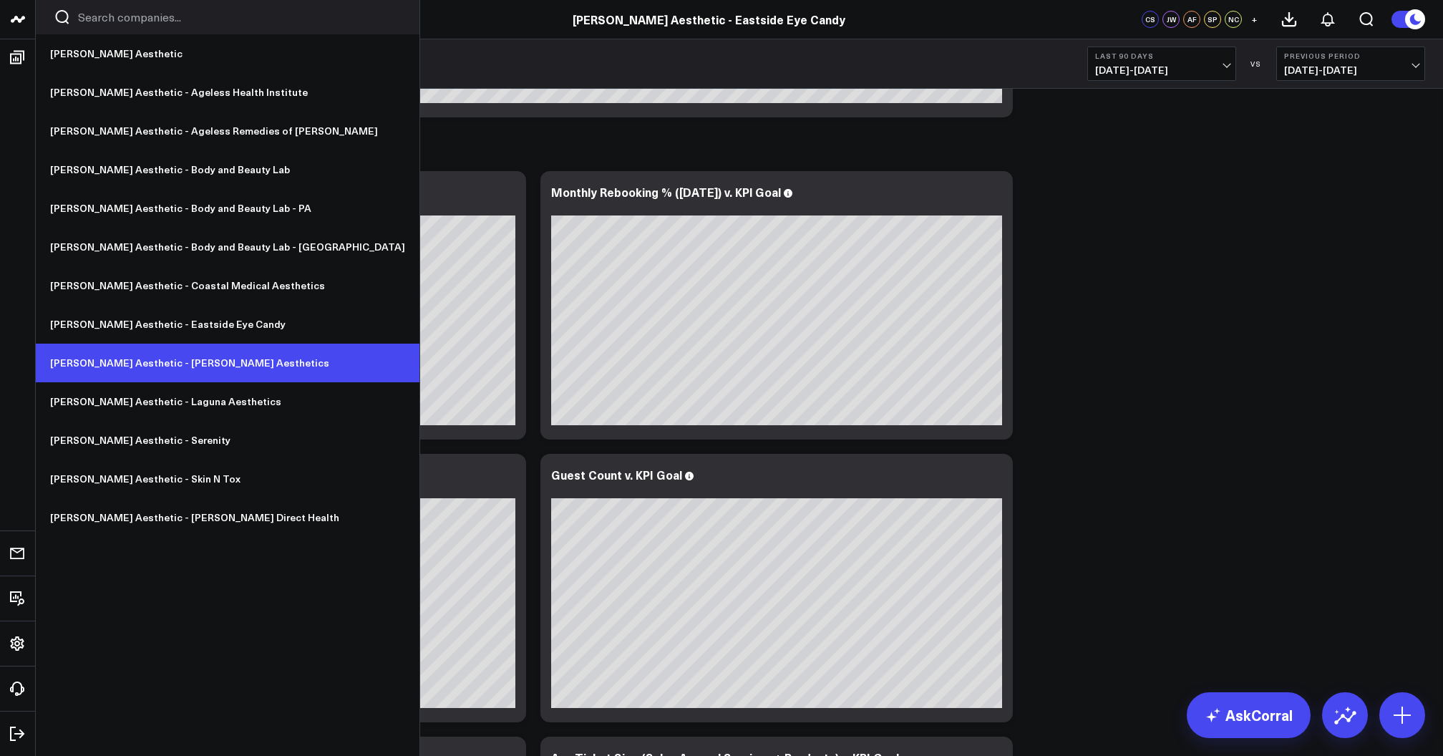
click at [123, 352] on link "[PERSON_NAME] Aesthetic - [PERSON_NAME] Aesthetics" at bounding box center [228, 363] width 384 height 39
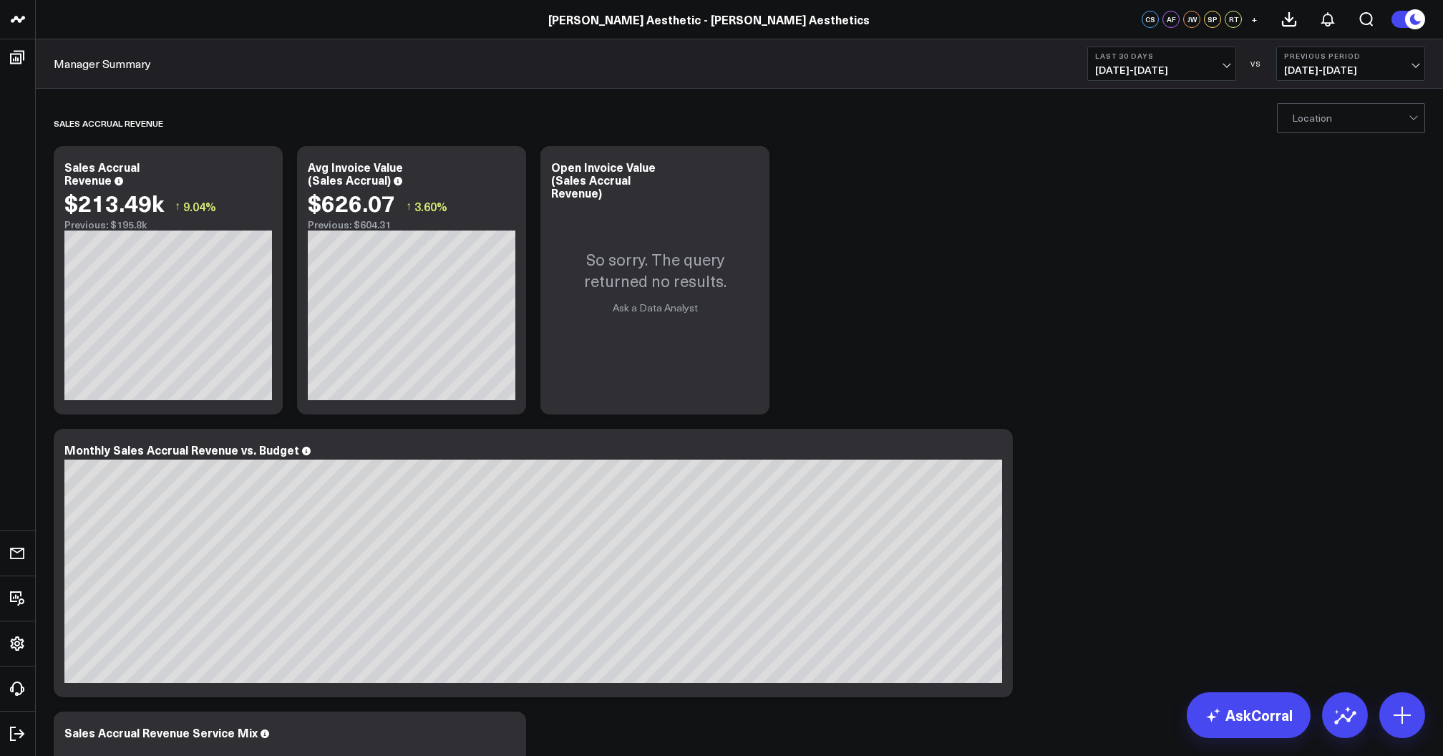
click at [1181, 60] on b "Last 30 Days" at bounding box center [1161, 56] width 133 height 9
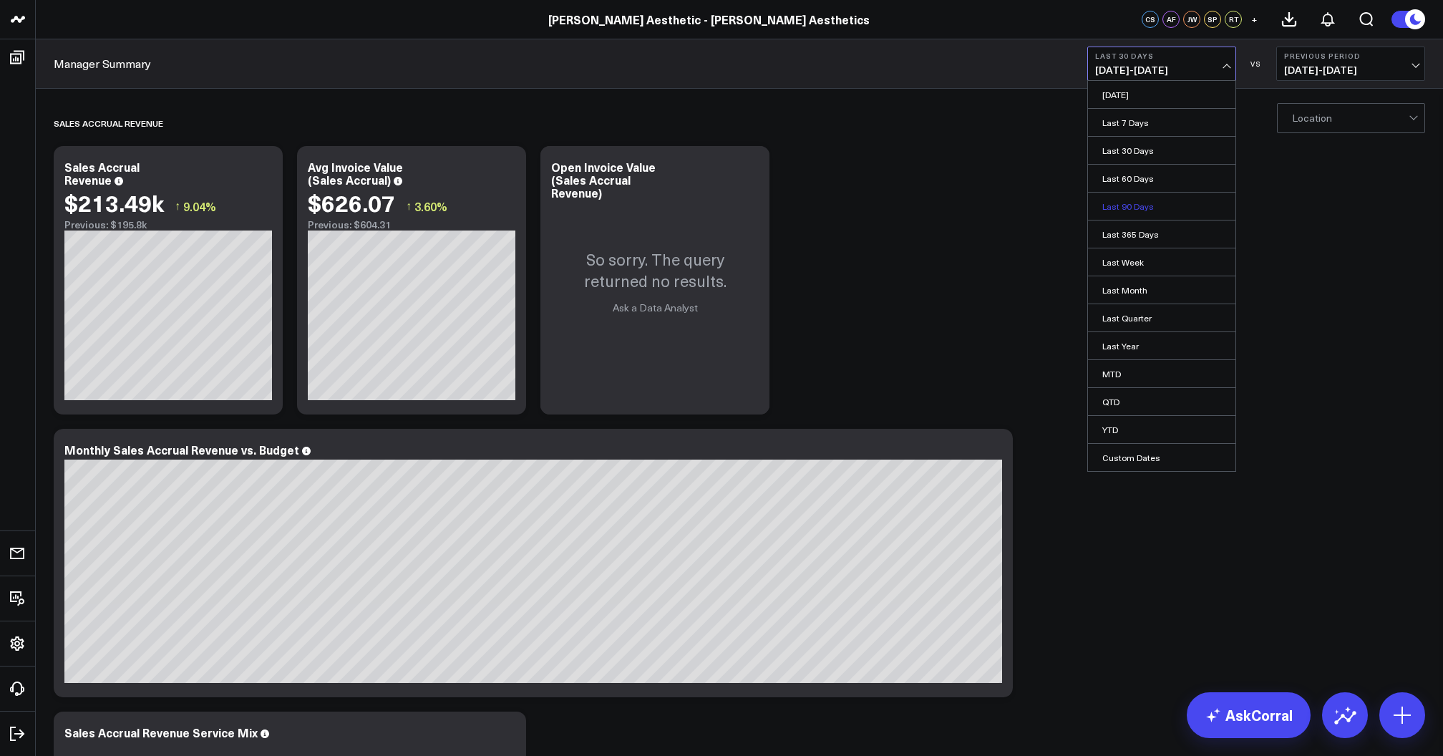
click at [1143, 210] on link "Last 90 Days" at bounding box center [1161, 206] width 147 height 27
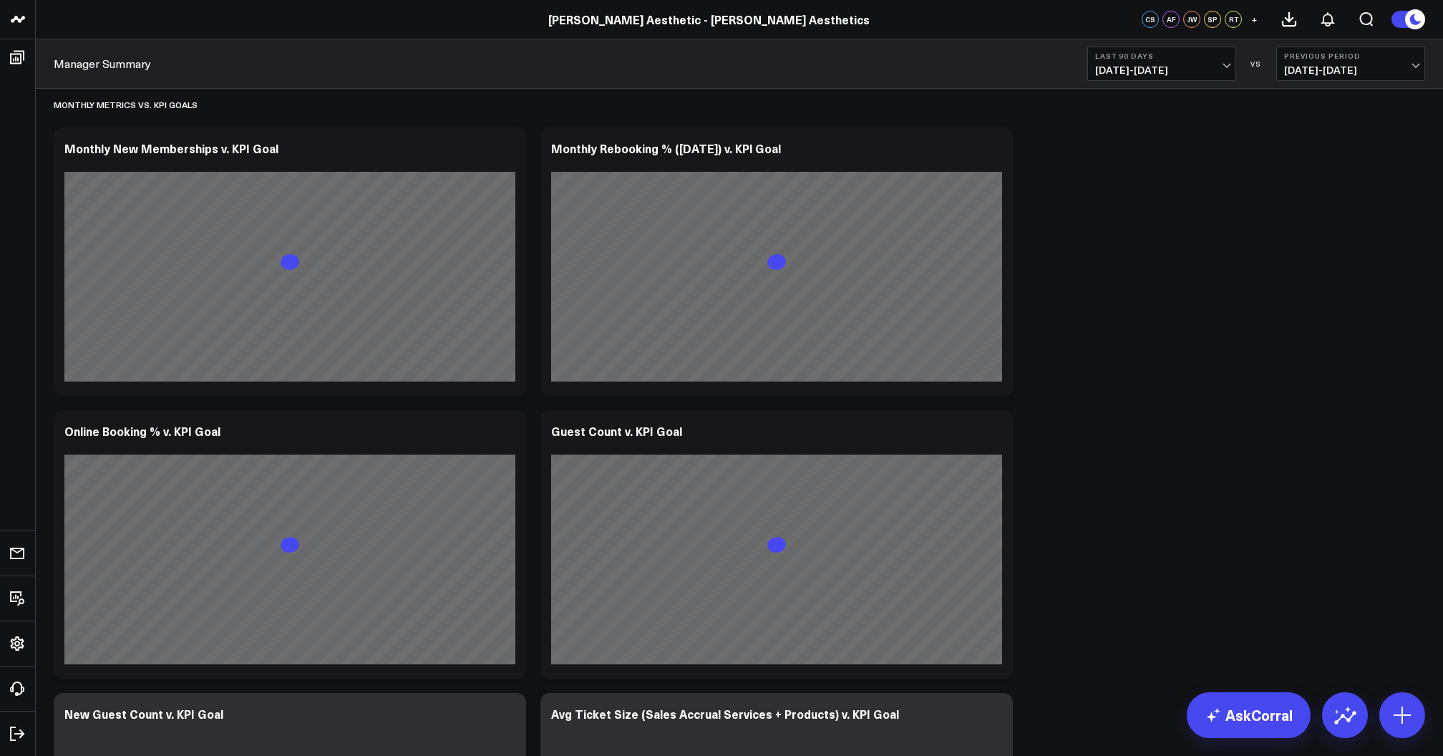
scroll to position [3333, 0]
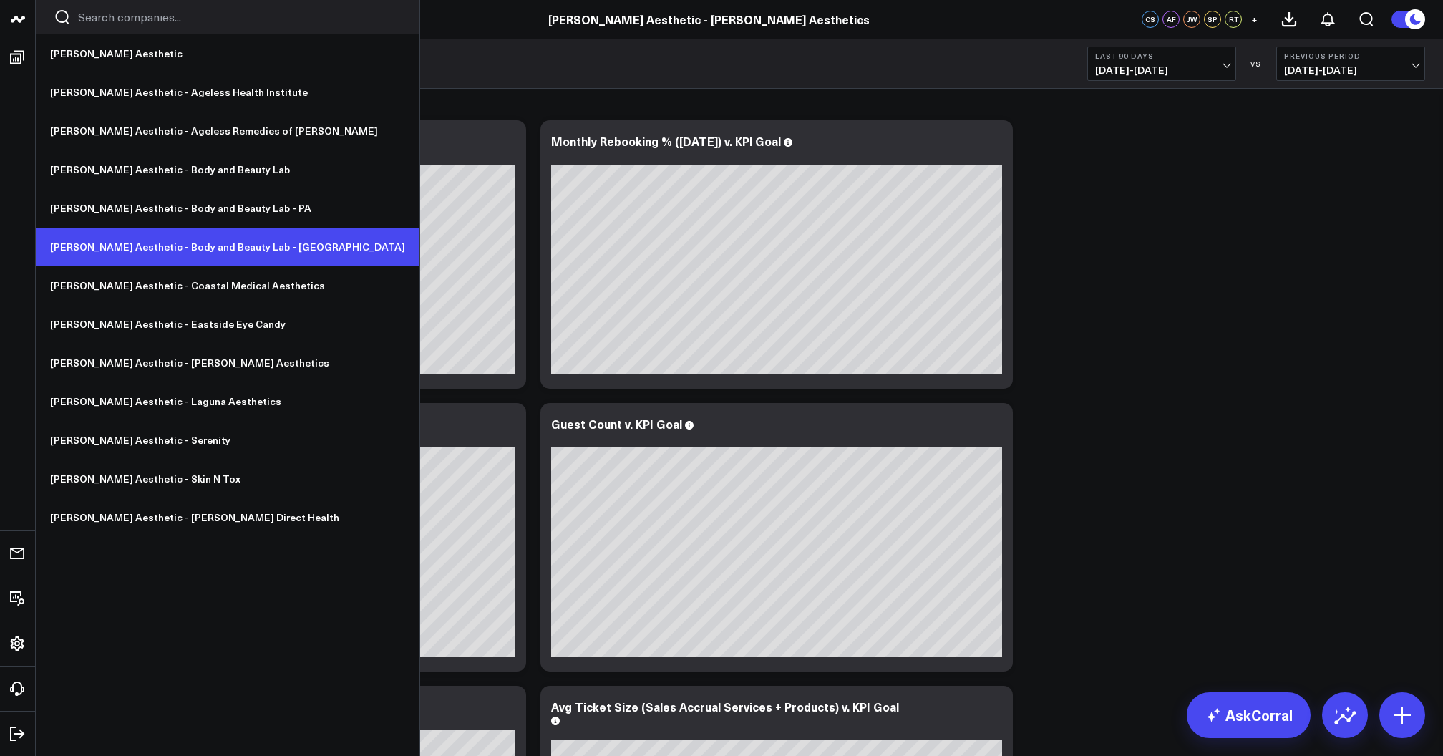
click at [181, 253] on link "[PERSON_NAME] Aesthetic - Body and Beauty Lab - [GEOGRAPHIC_DATA]" at bounding box center [228, 247] width 384 height 39
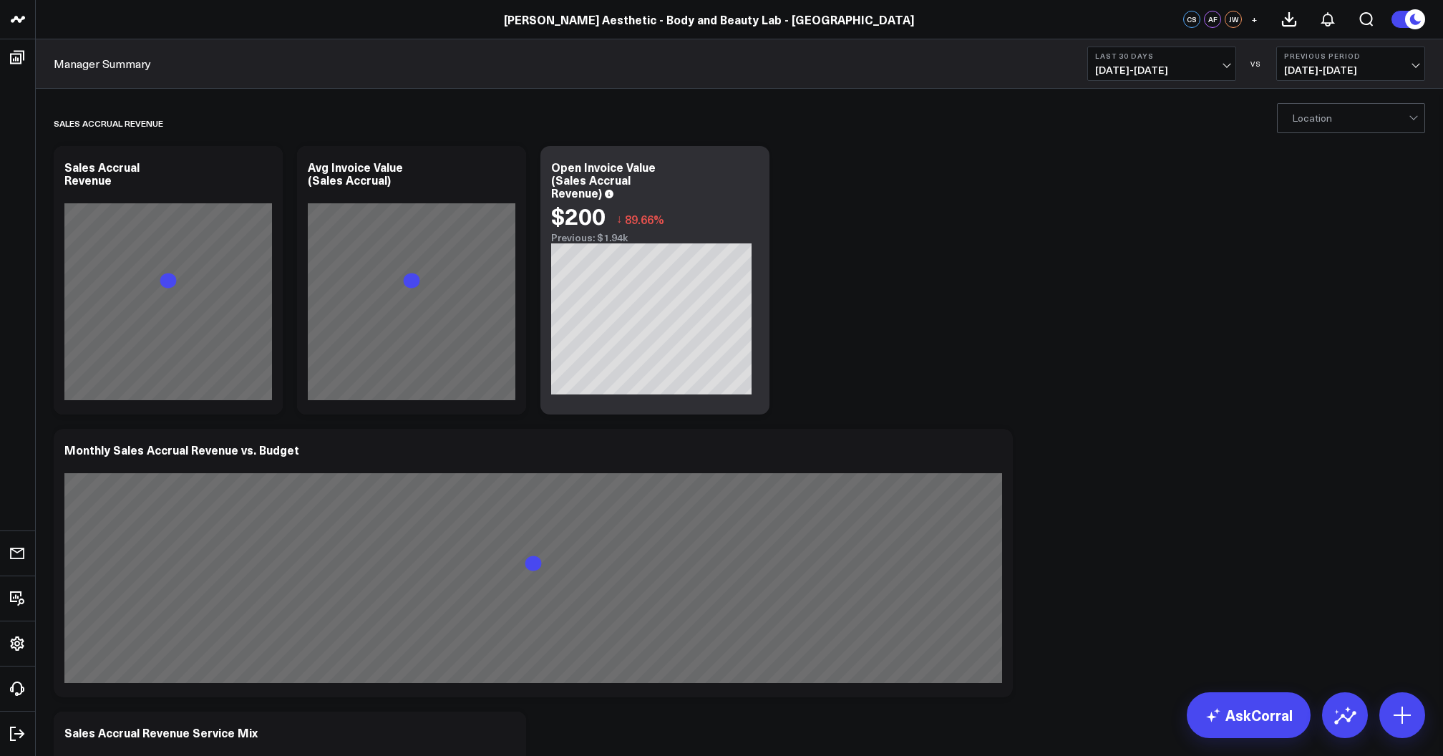
click at [1170, 74] on span "[DATE] - [DATE]" at bounding box center [1161, 69] width 133 height 11
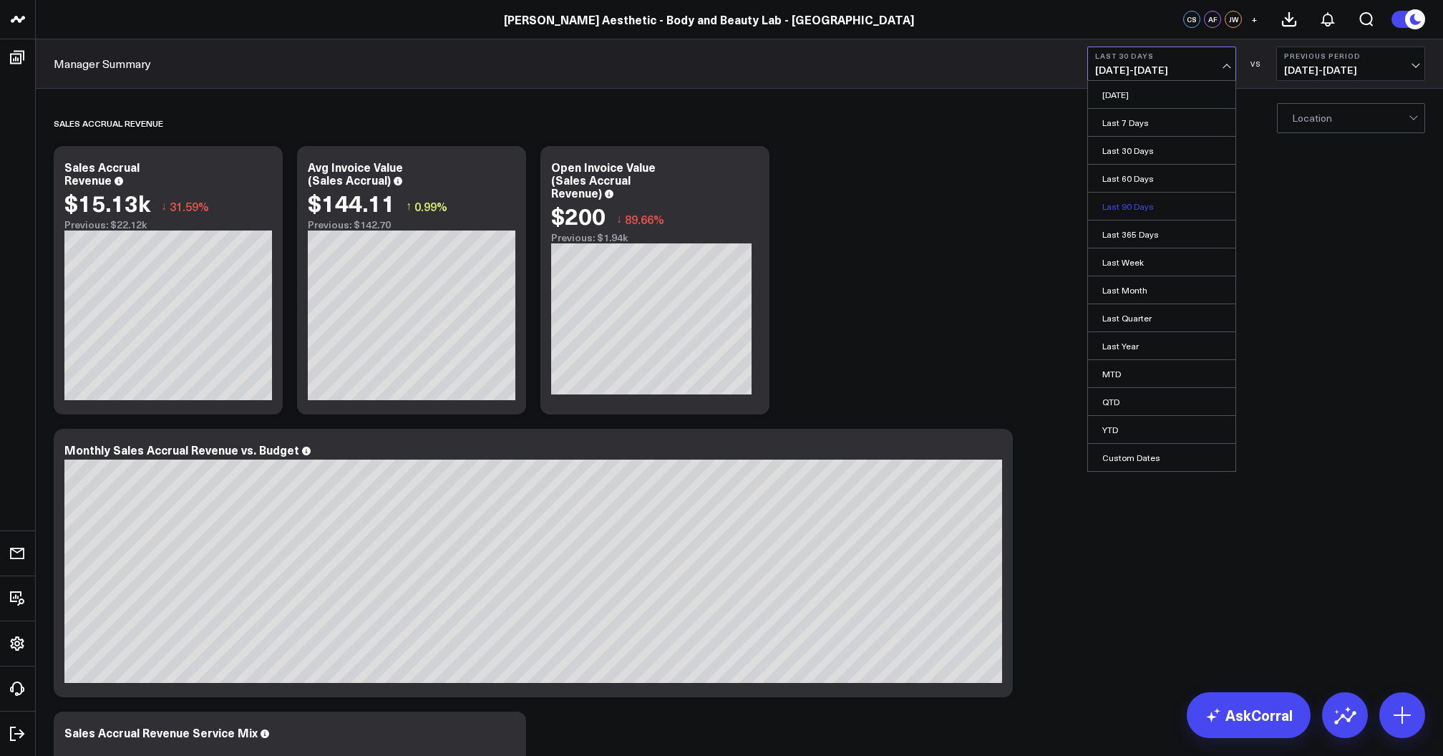
click at [1145, 205] on link "Last 90 Days" at bounding box center [1161, 206] width 147 height 27
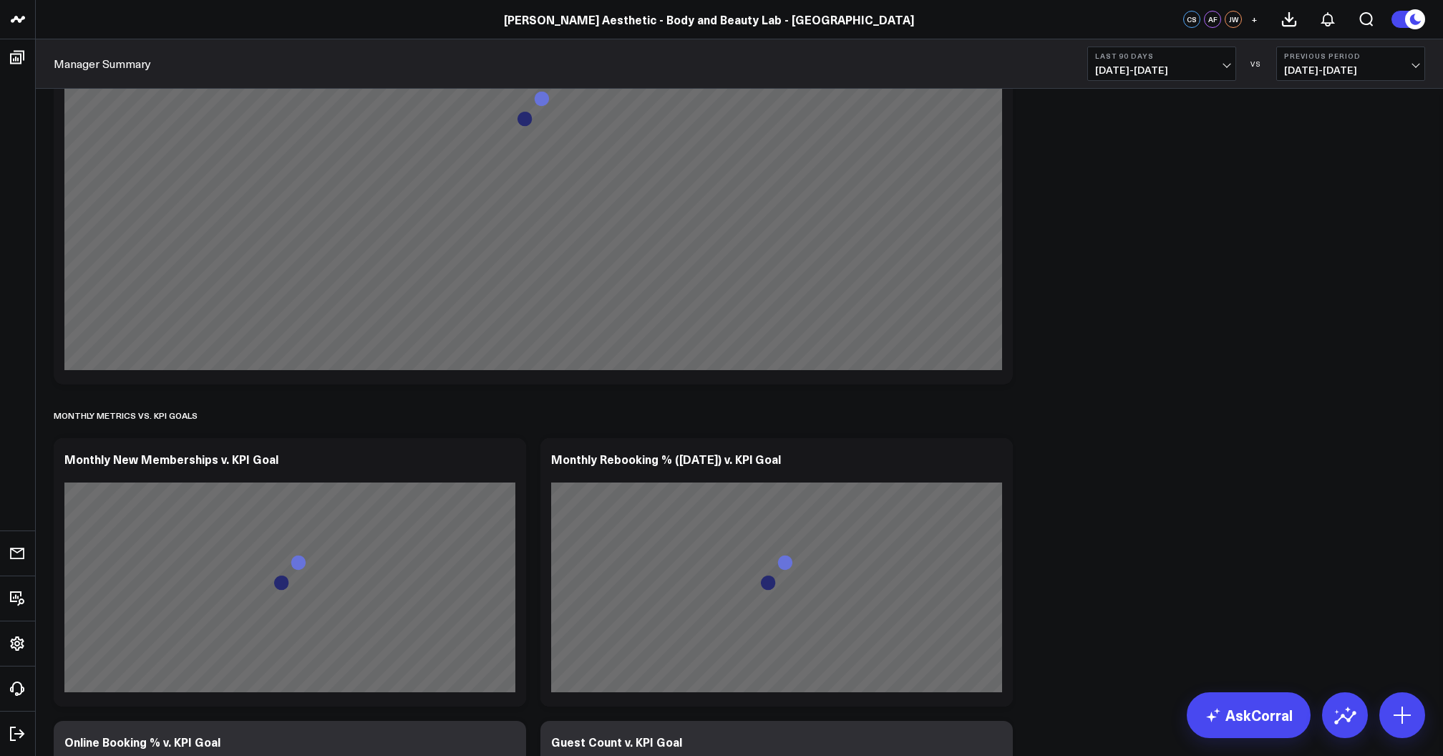
scroll to position [3150, 0]
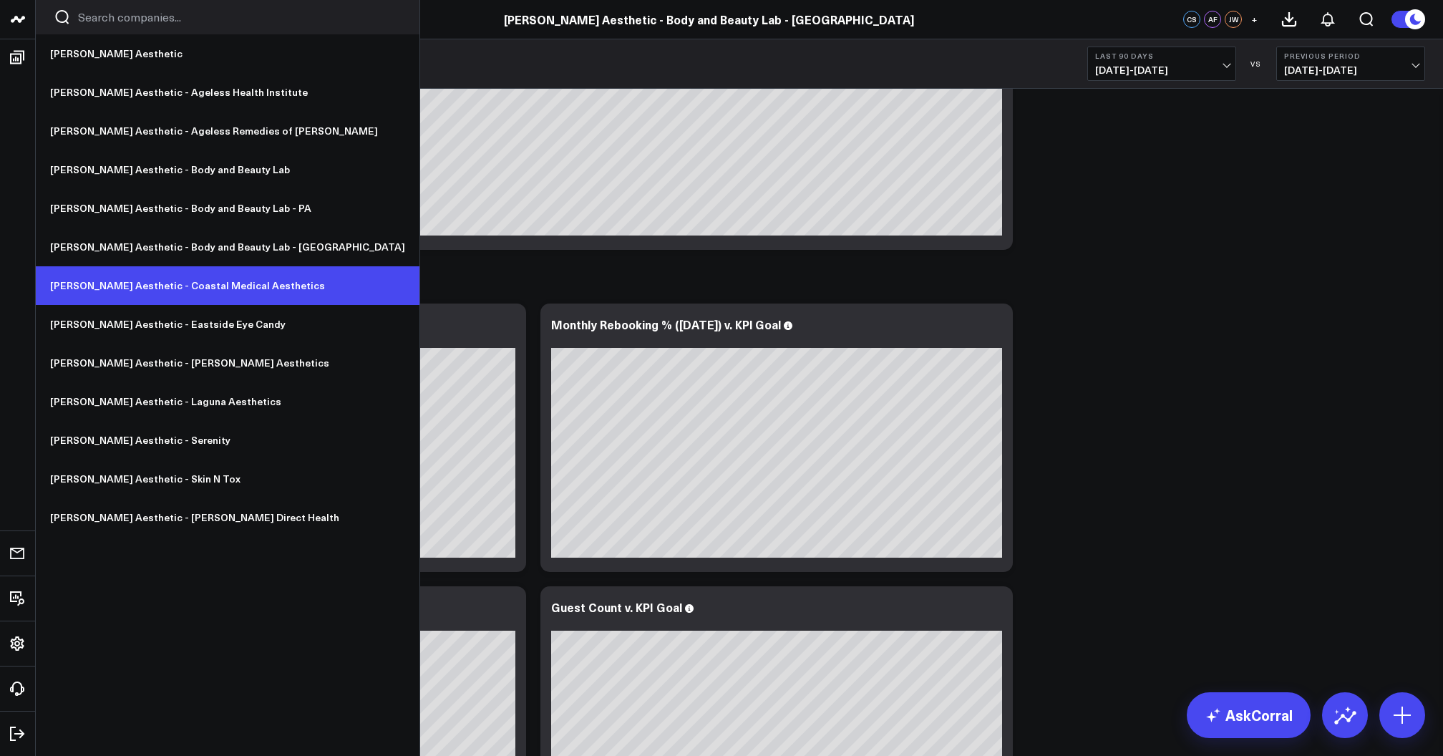
click at [178, 282] on link "[PERSON_NAME] Aesthetic - Coastal Medical Aesthetics" at bounding box center [228, 285] width 384 height 39
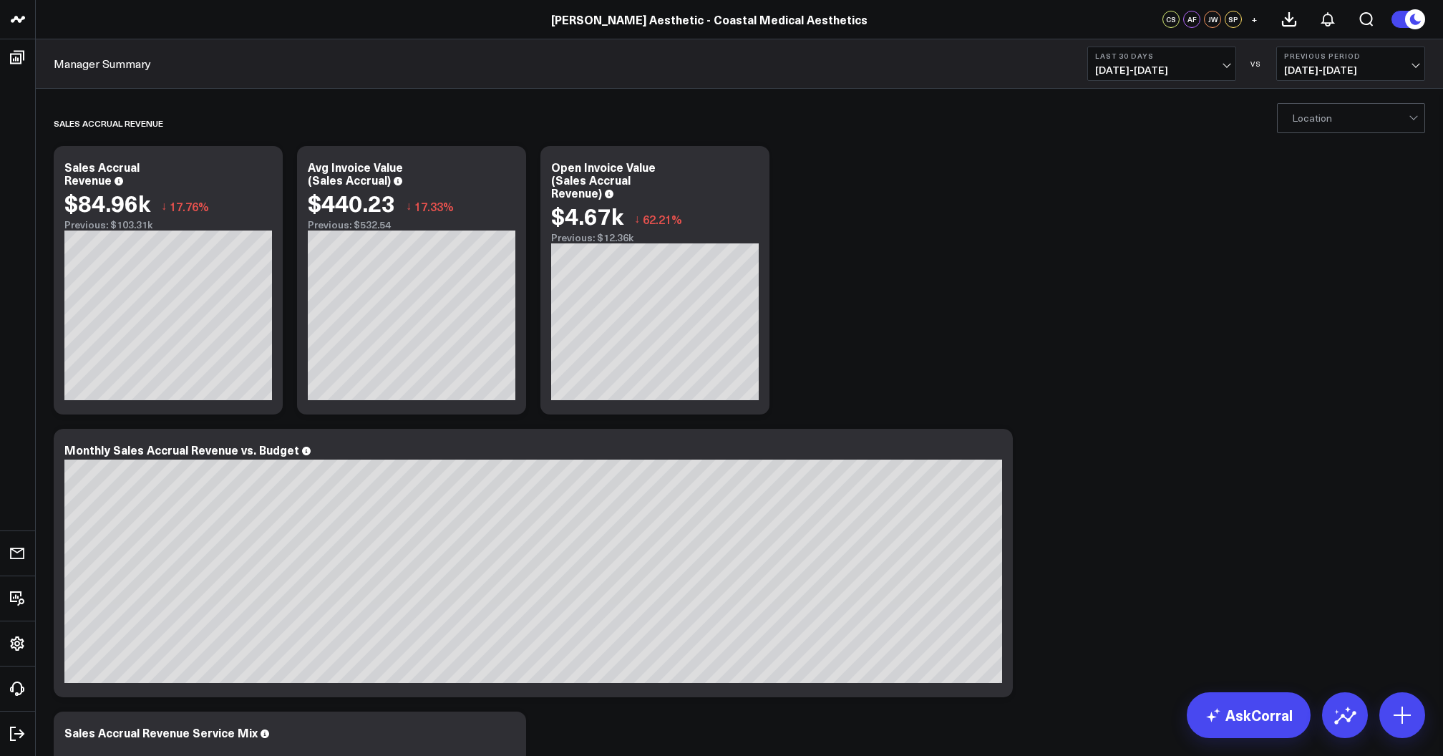
click at [1167, 69] on span "07/20/25 - 08/18/25" at bounding box center [1161, 69] width 133 height 11
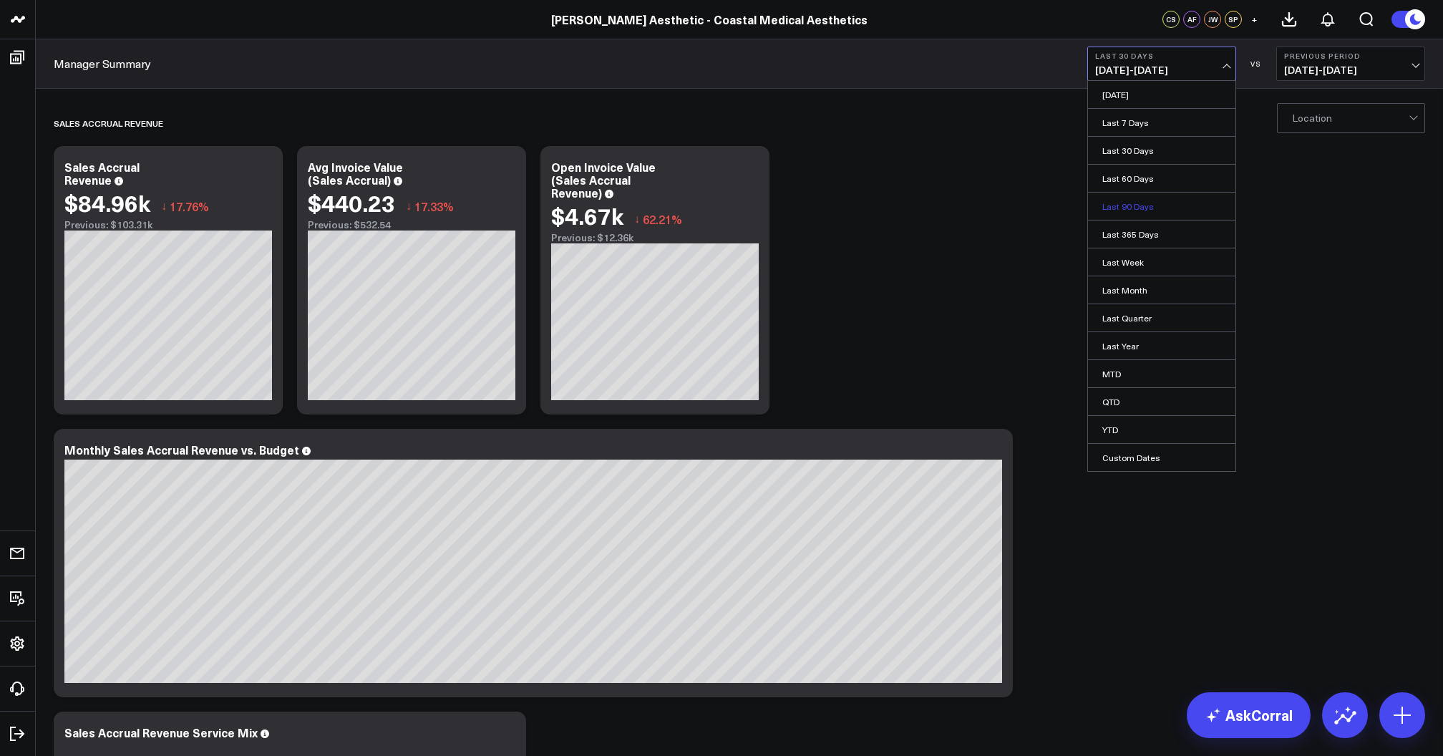
click at [1137, 210] on link "Last 90 Days" at bounding box center [1161, 206] width 147 height 27
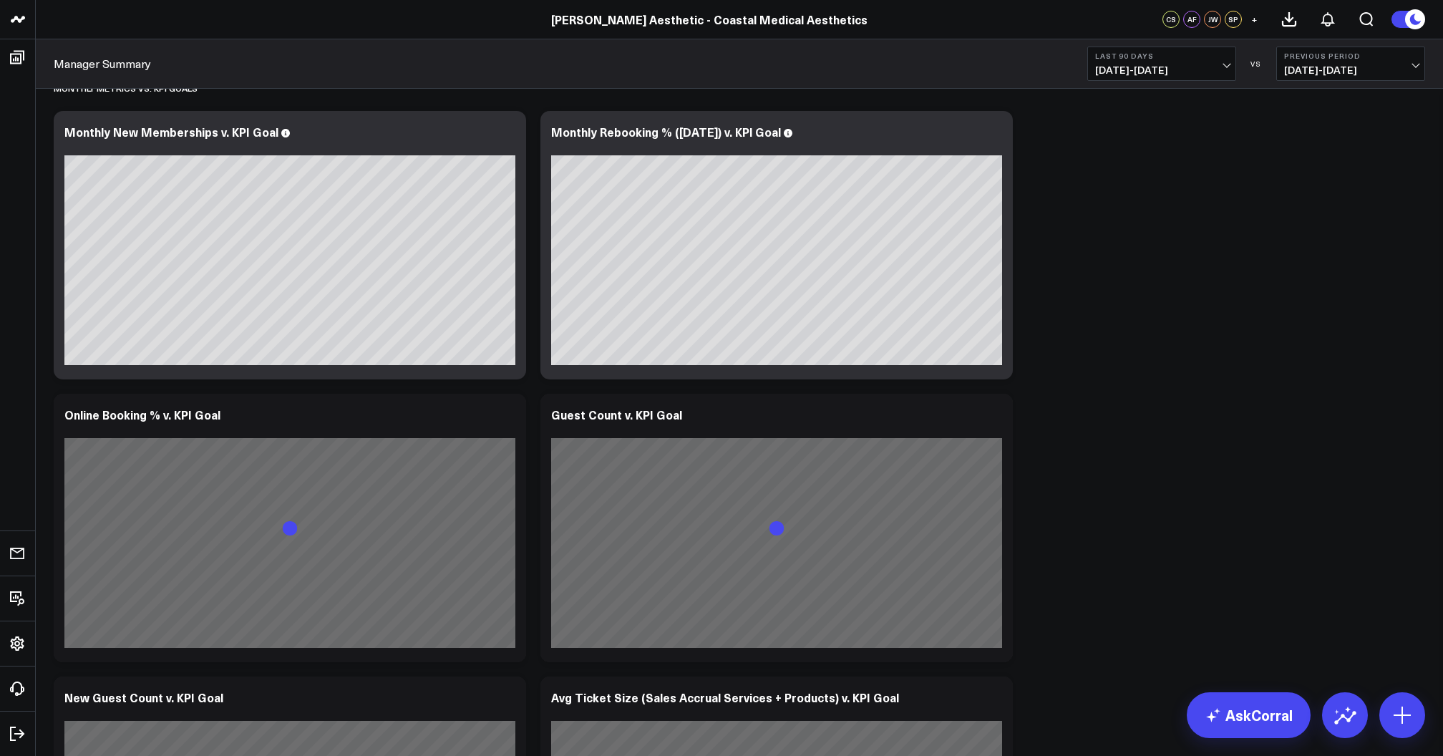
scroll to position [3333, 0]
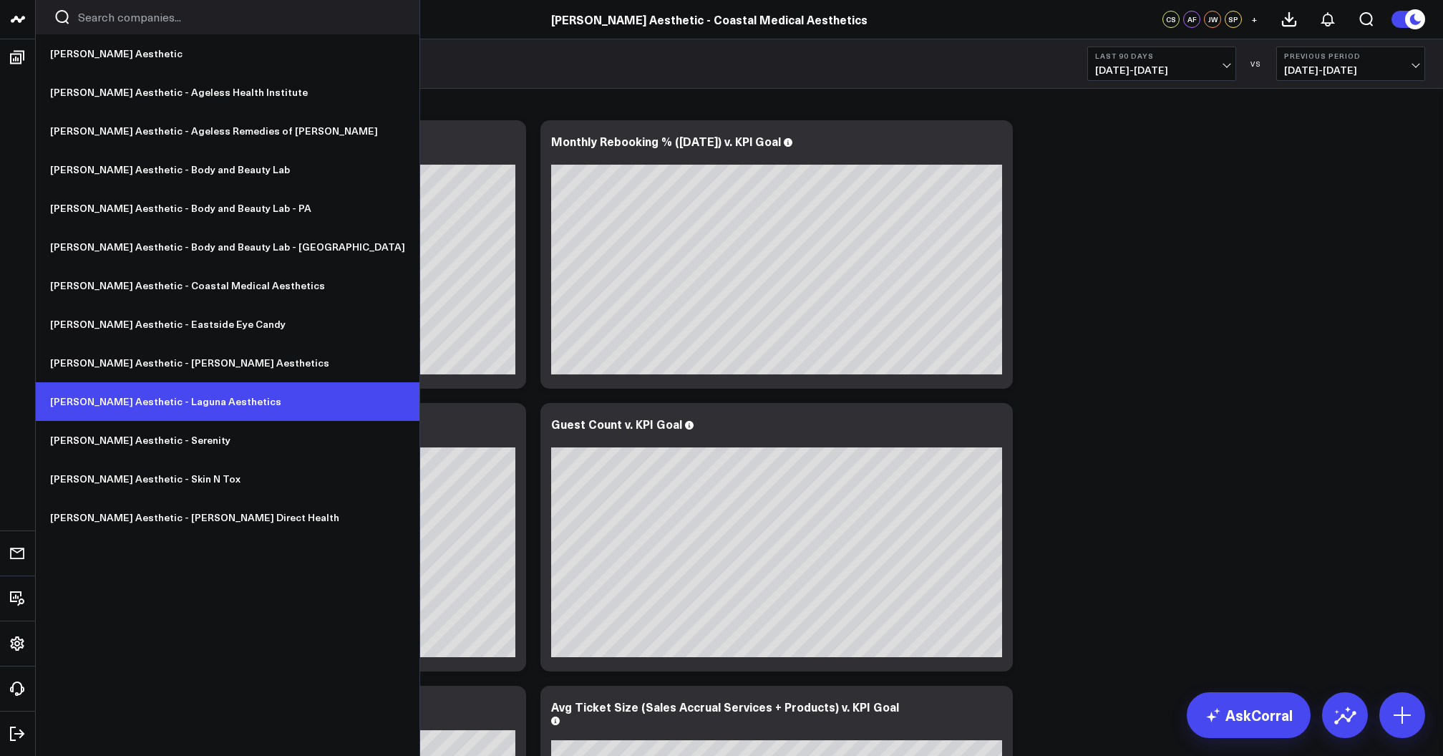
click at [161, 389] on link "[PERSON_NAME] Aesthetic - Laguna Aesthetics" at bounding box center [228, 401] width 384 height 39
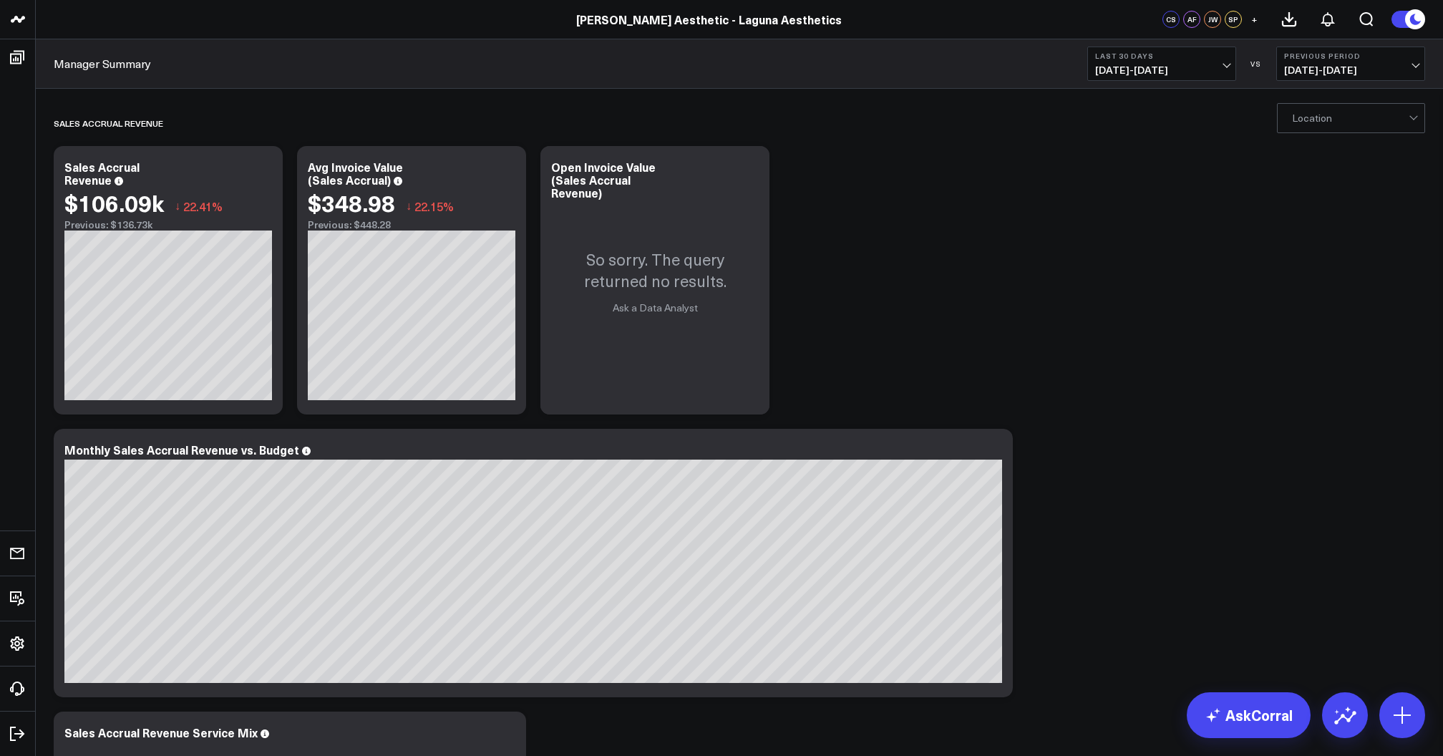
click at [1186, 77] on button "Last 30 Days [DATE] - [DATE]" at bounding box center [1161, 64] width 149 height 34
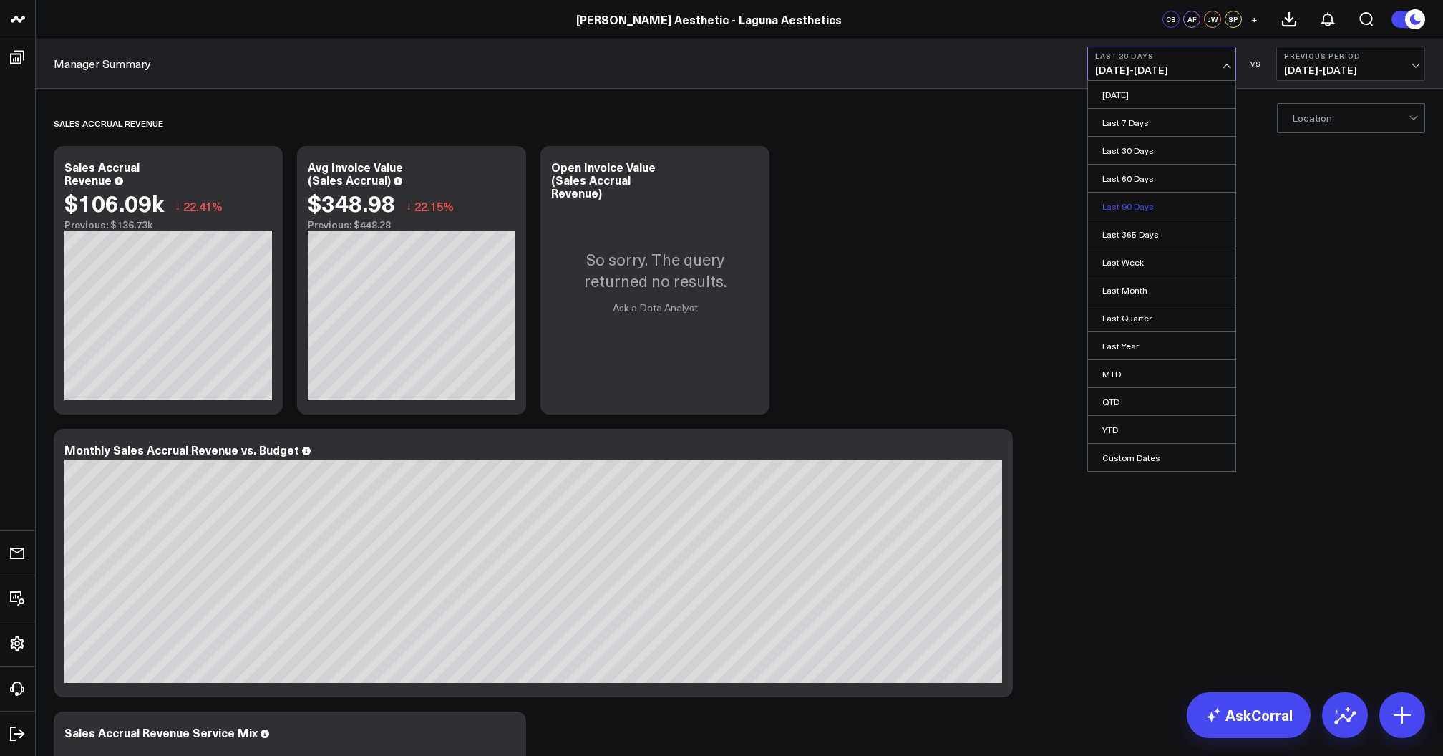
click at [1143, 209] on link "Last 90 Days" at bounding box center [1161, 206] width 147 height 27
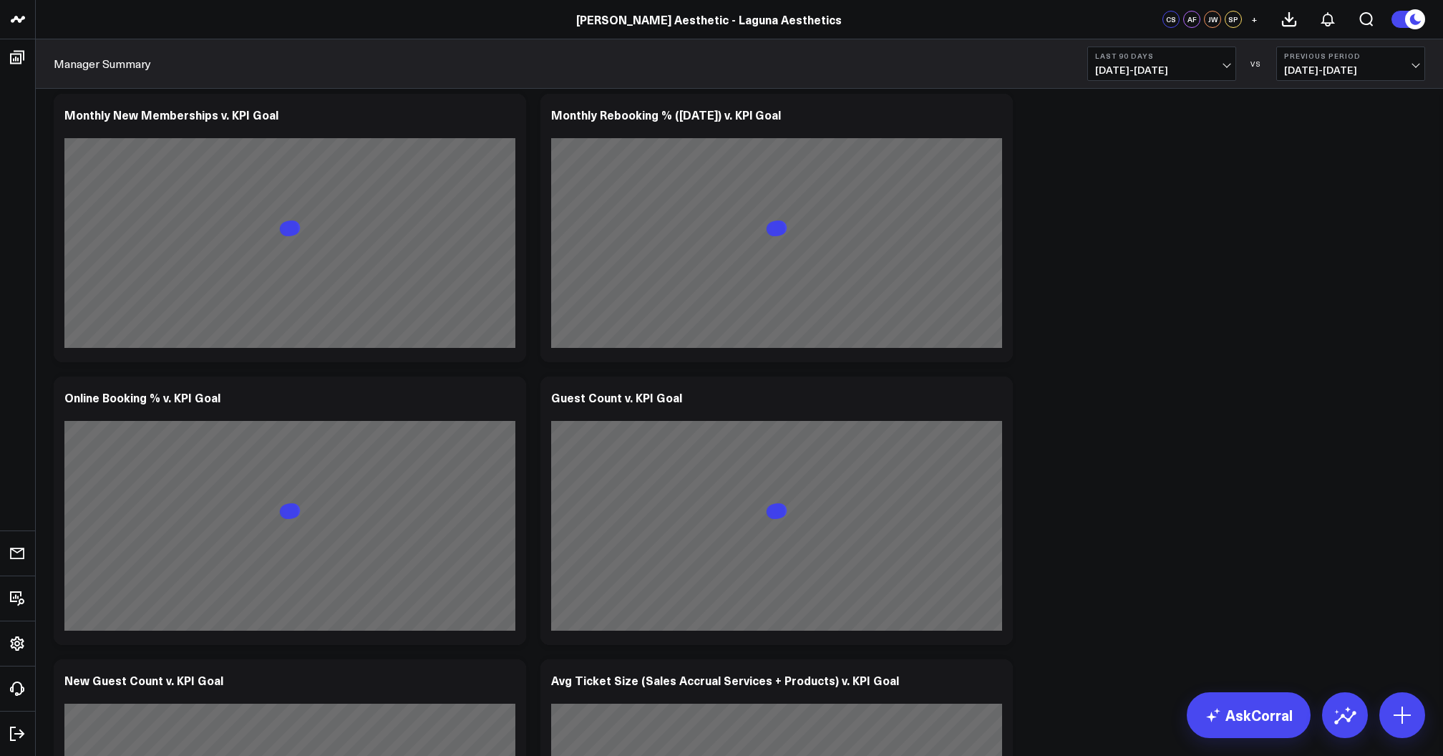
scroll to position [3356, 0]
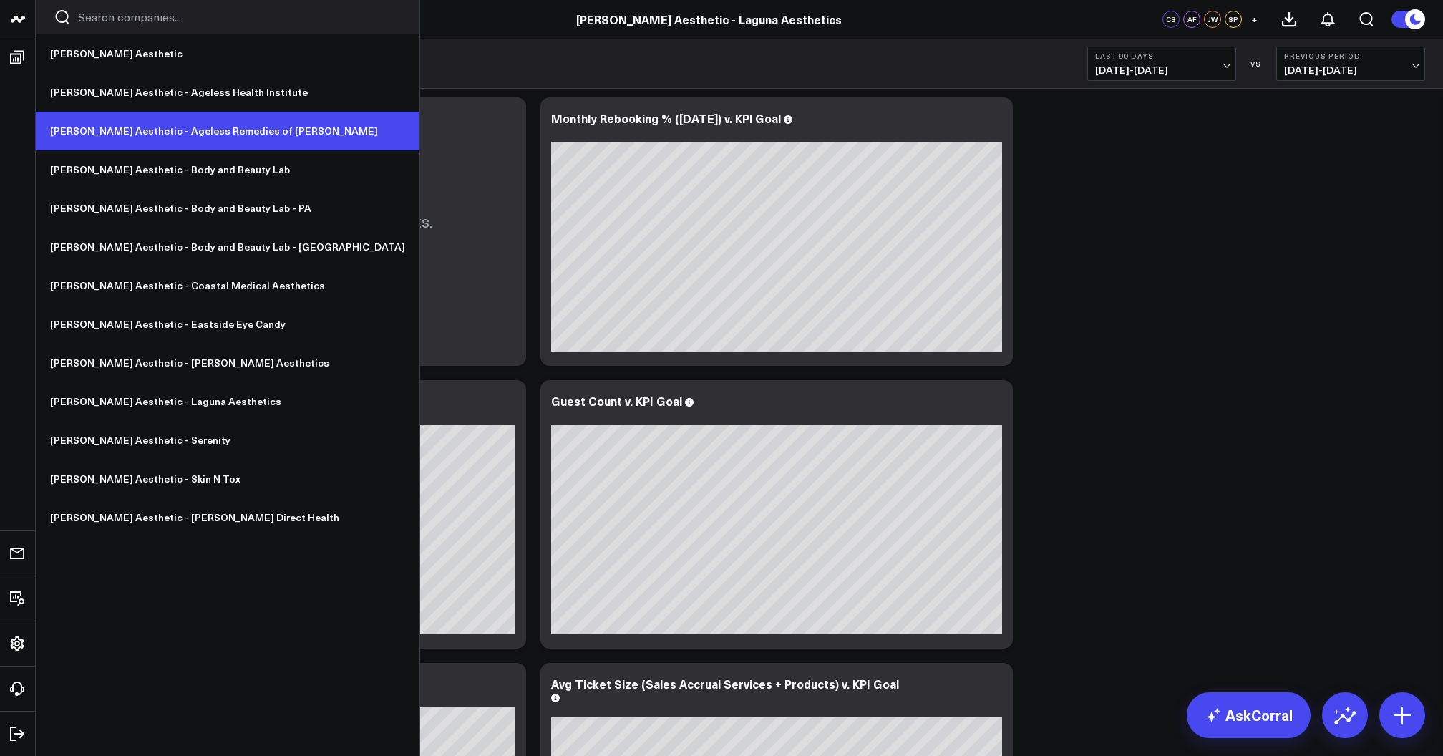
click at [201, 125] on link "[PERSON_NAME] Aesthetic - Ageless Remedies of [PERSON_NAME]" at bounding box center [228, 131] width 384 height 39
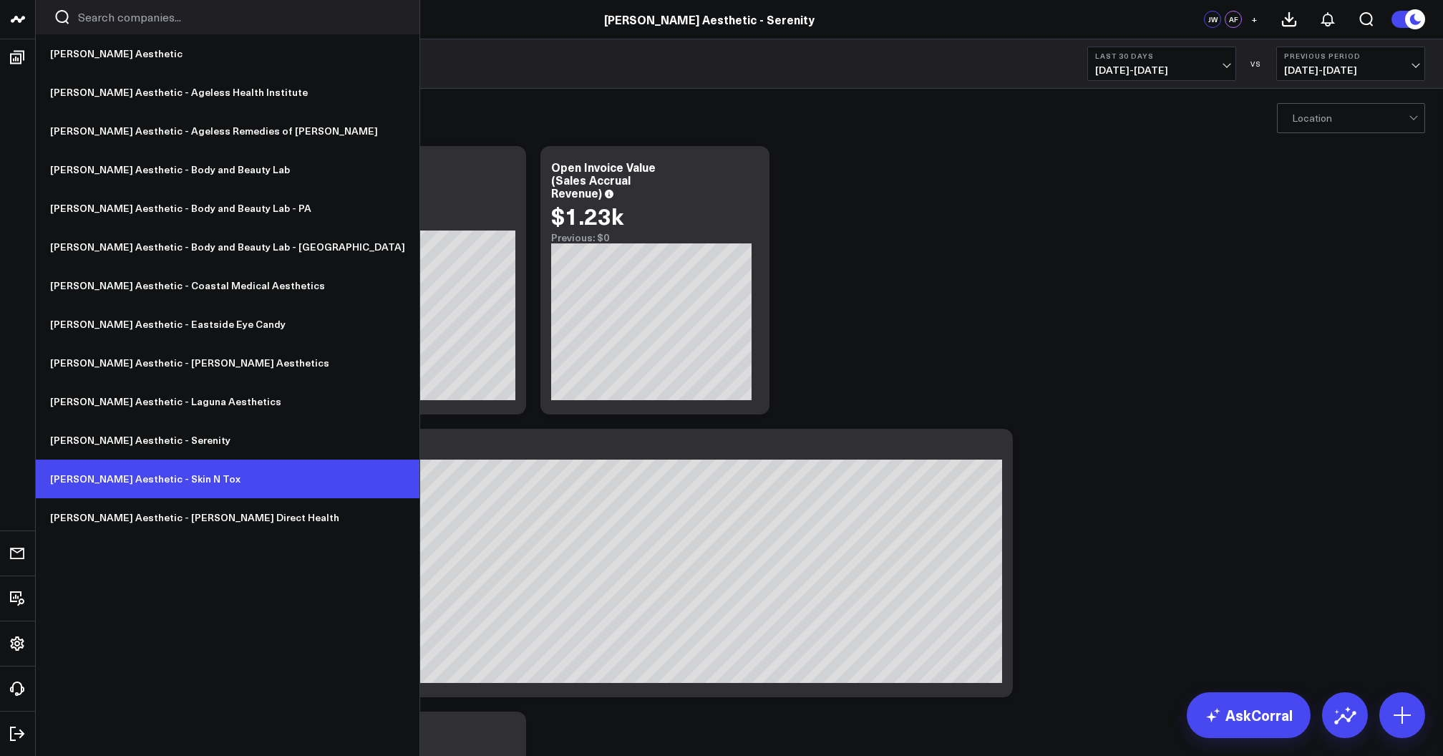
click at [162, 487] on link "[PERSON_NAME] Aesthetic - Skin N Tox" at bounding box center [228, 479] width 384 height 39
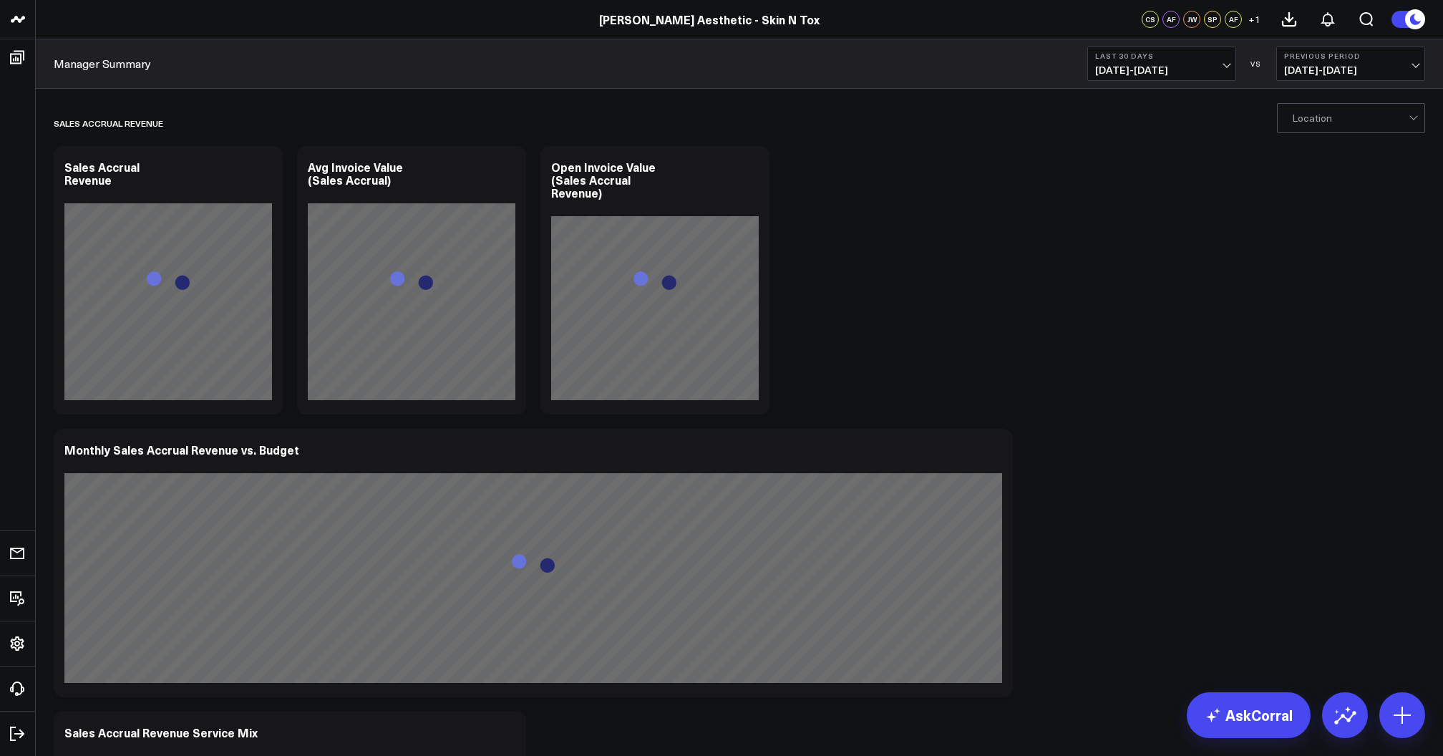
click at [1196, 67] on span "07/20/25 - 08/18/25" at bounding box center [1161, 69] width 133 height 11
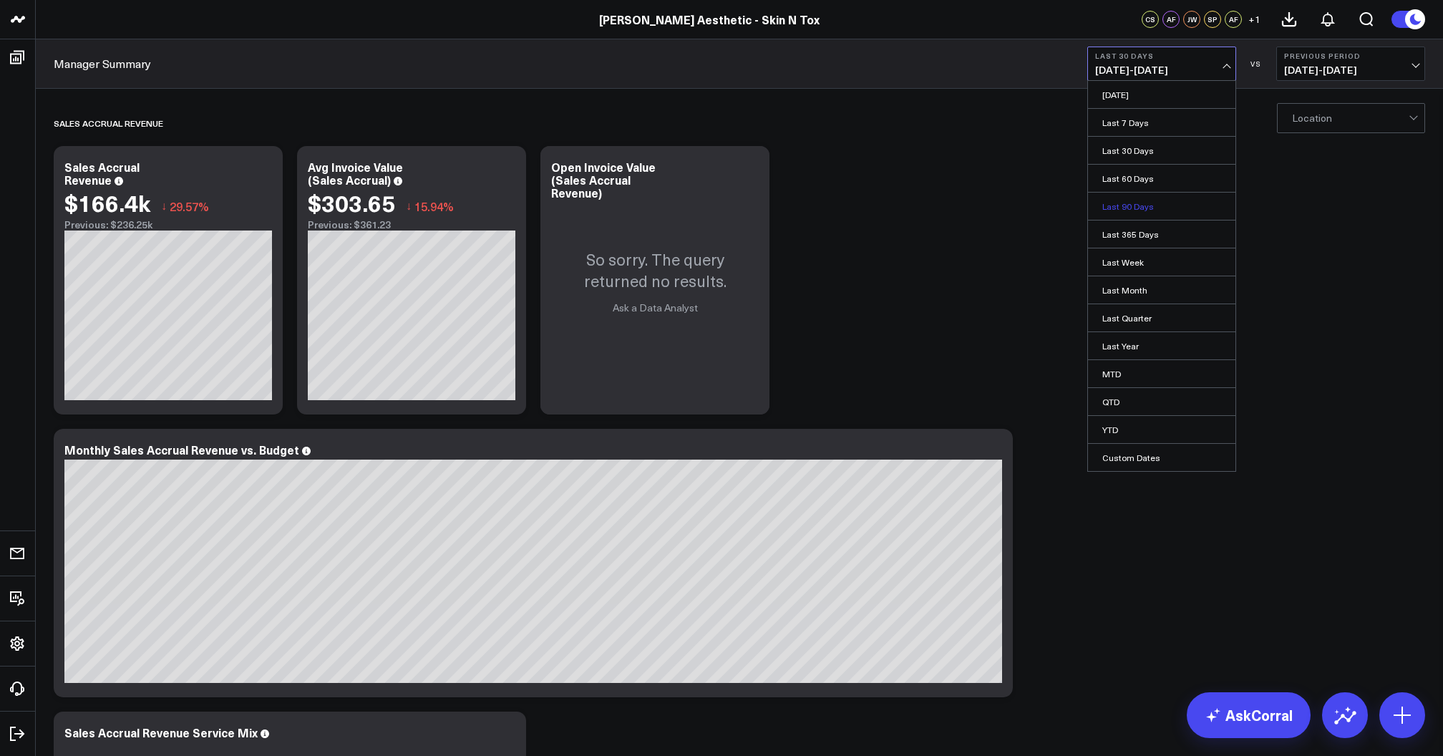
click at [1135, 206] on link "Last 90 Days" at bounding box center [1161, 206] width 147 height 27
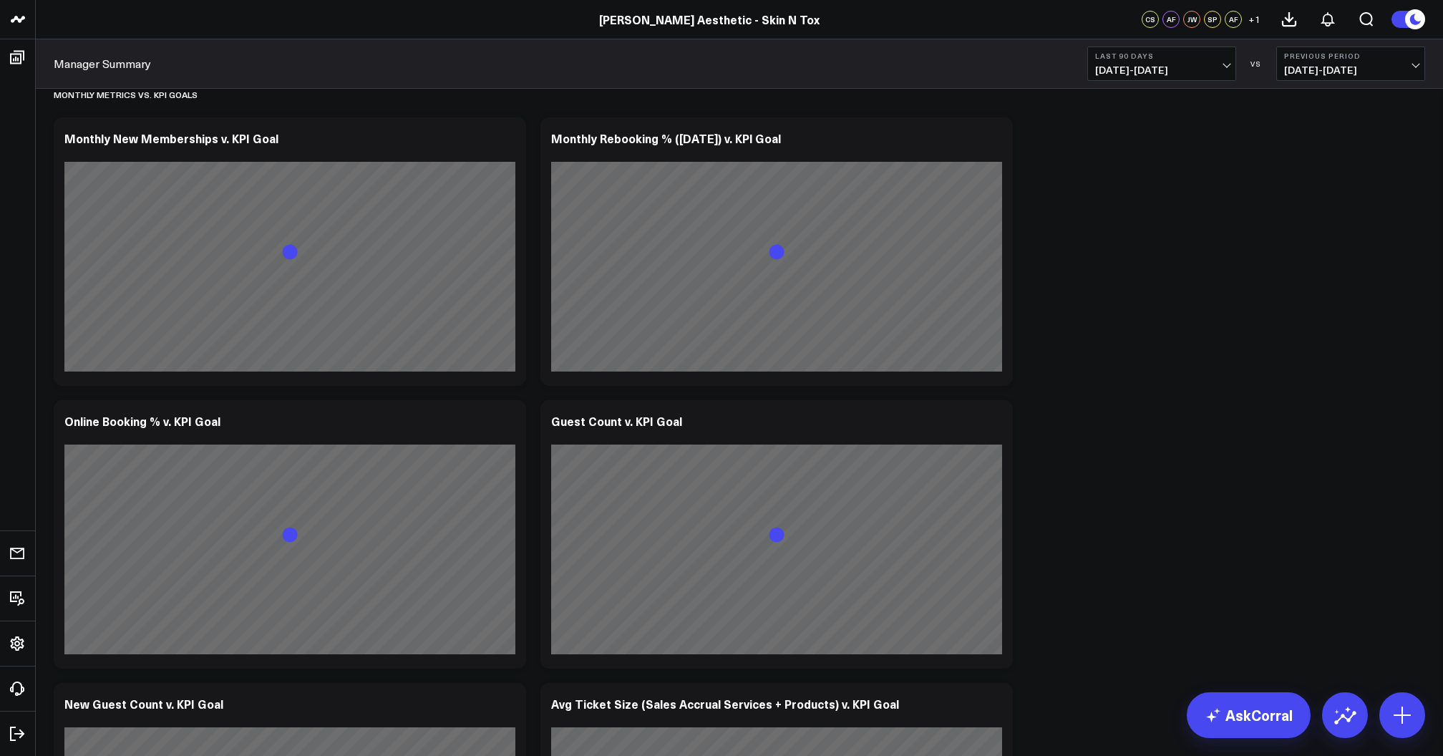
scroll to position [3317, 0]
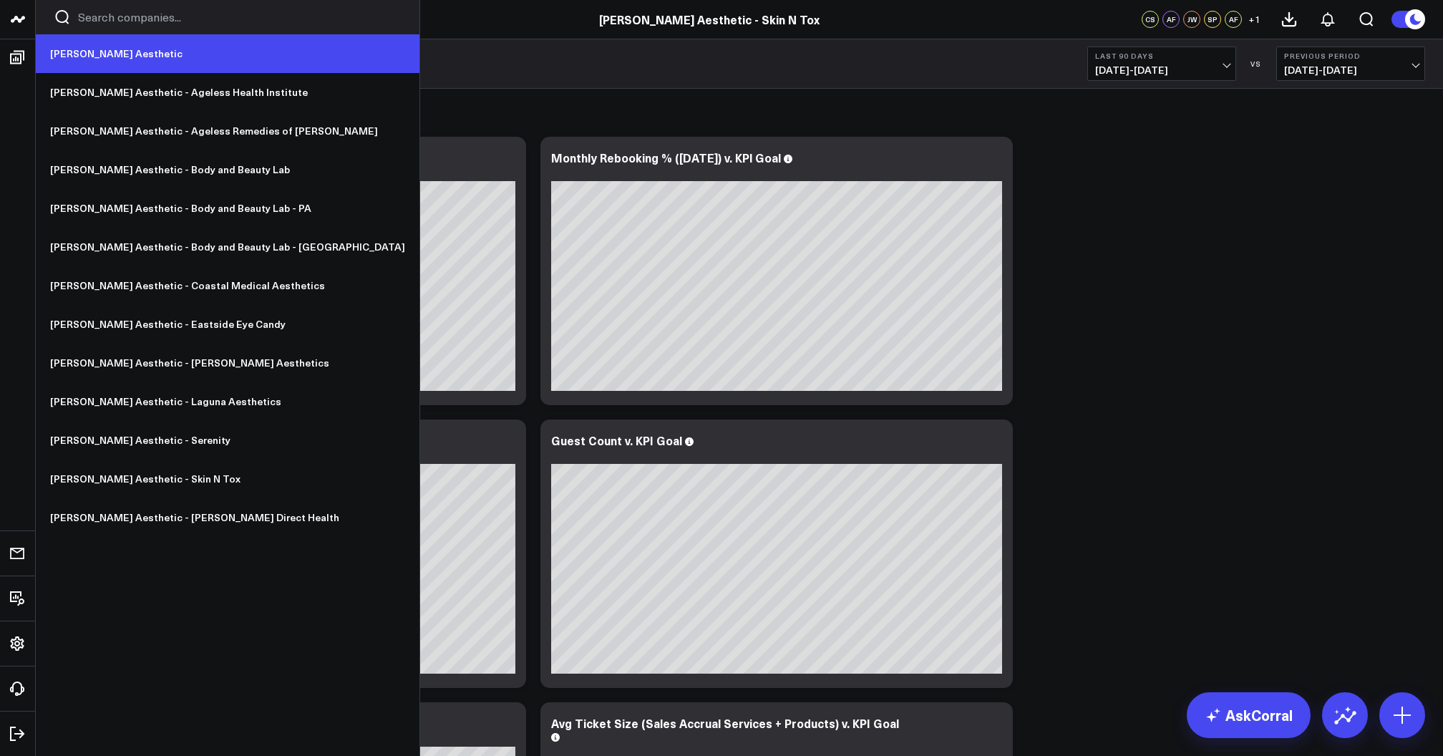
click at [74, 58] on link "[PERSON_NAME] Aesthetic" at bounding box center [228, 53] width 384 height 39
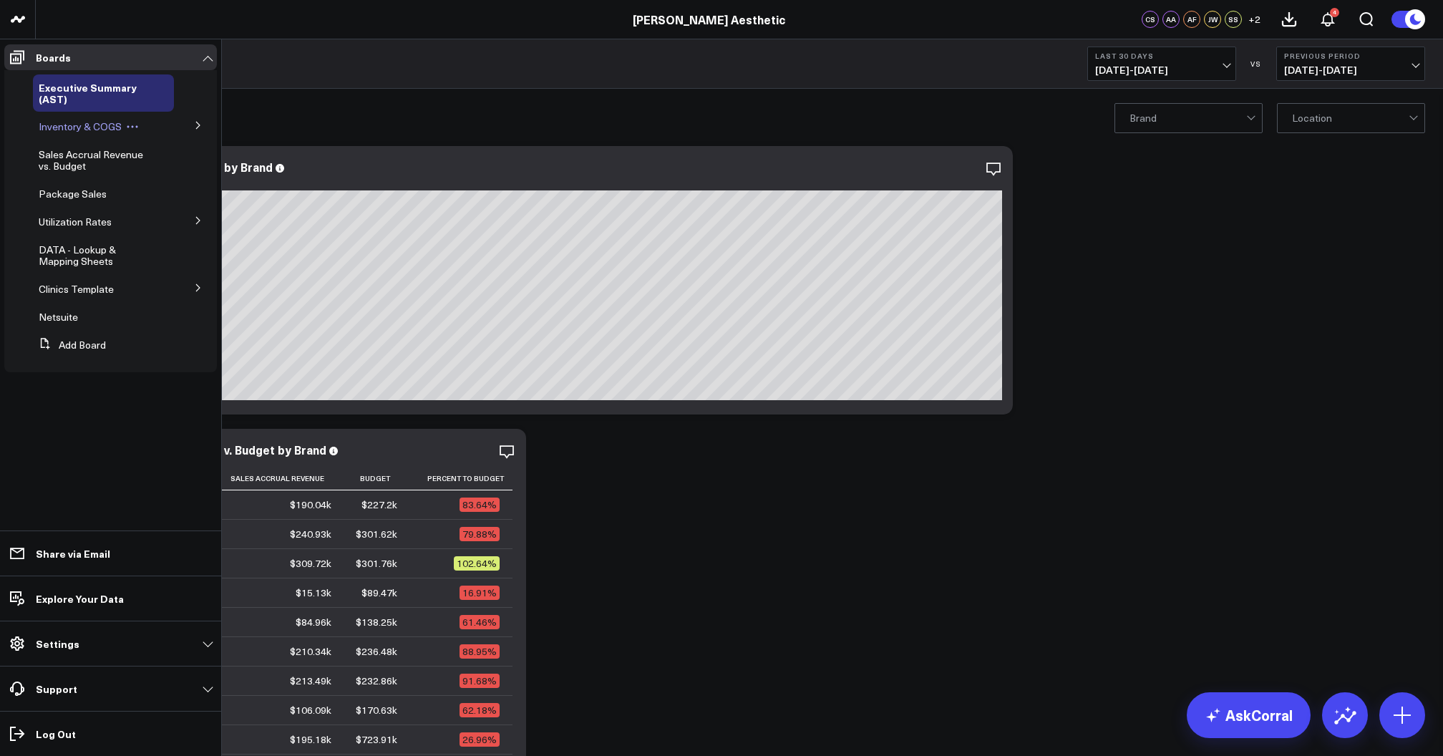
click at [92, 127] on span "Inventory & COGS" at bounding box center [80, 127] width 83 height 14
click at [78, 127] on span "Inventory & COGS" at bounding box center [80, 127] width 83 height 14
click at [192, 127] on button at bounding box center [198, 124] width 37 height 21
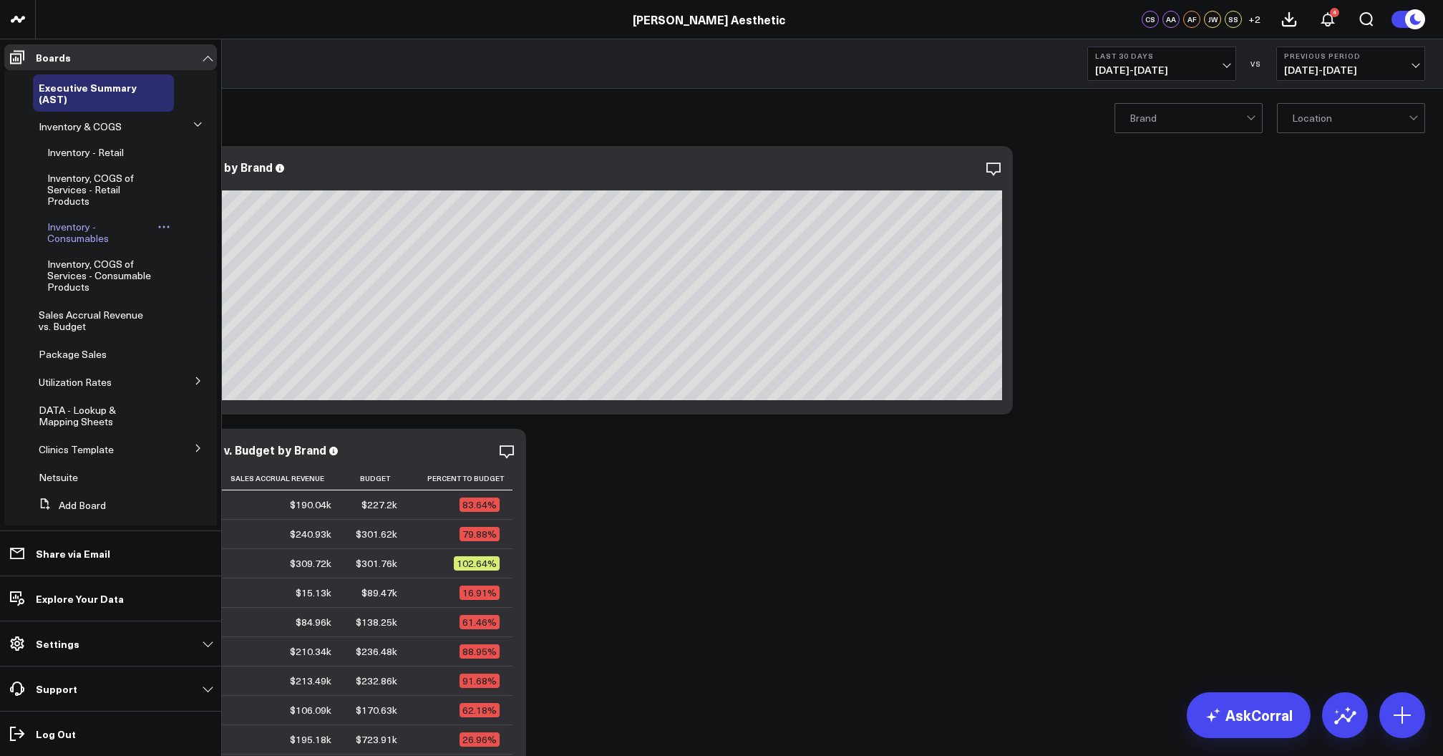
click at [64, 227] on span "Inventory - Consumables" at bounding box center [78, 232] width 62 height 25
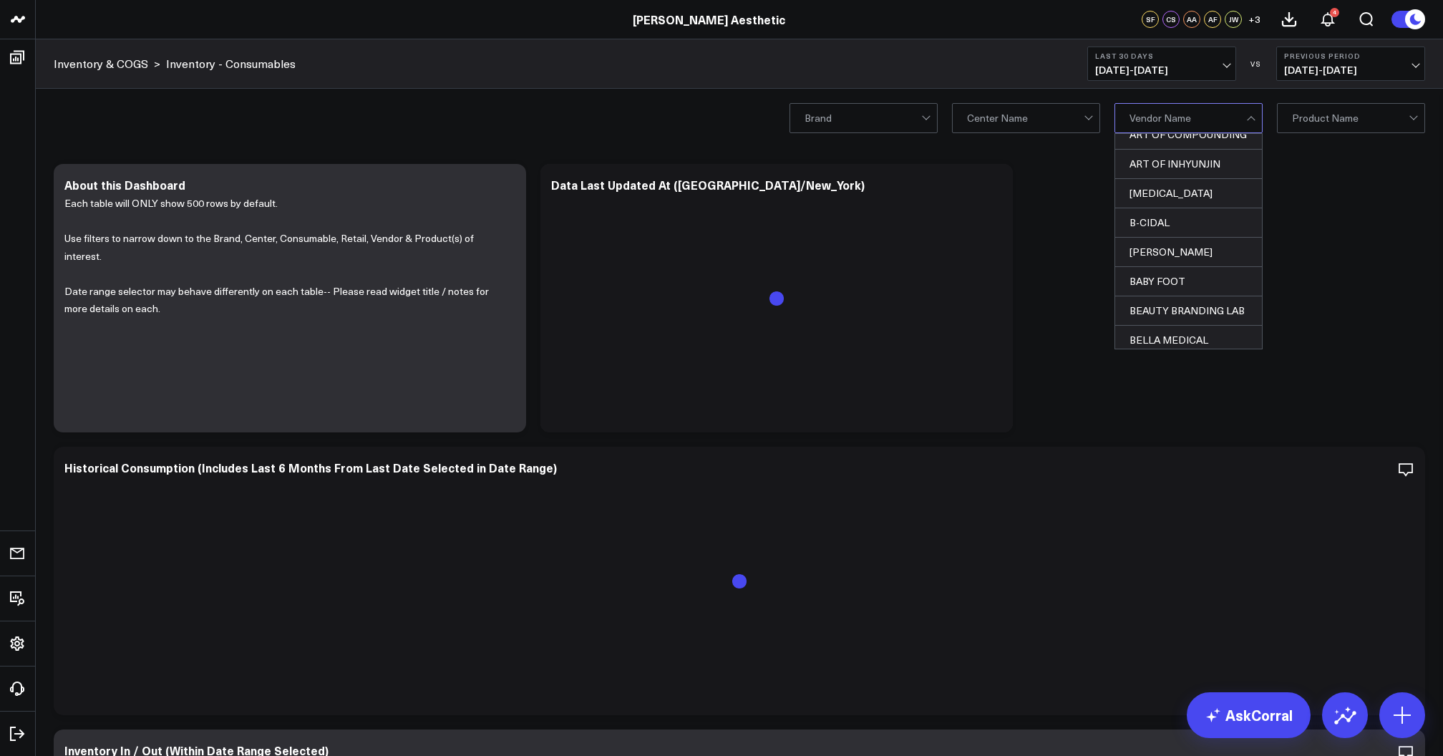
scroll to position [456, 0]
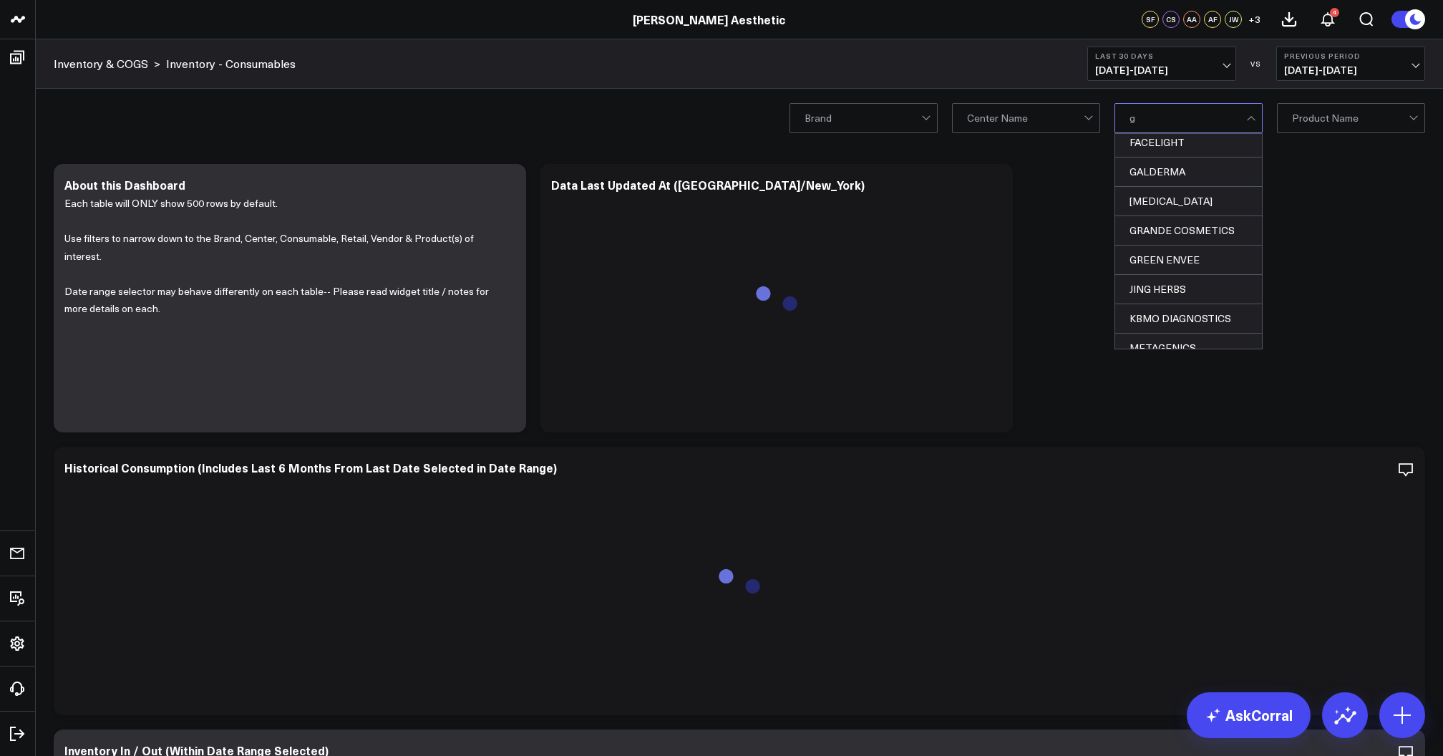
type input "ga"
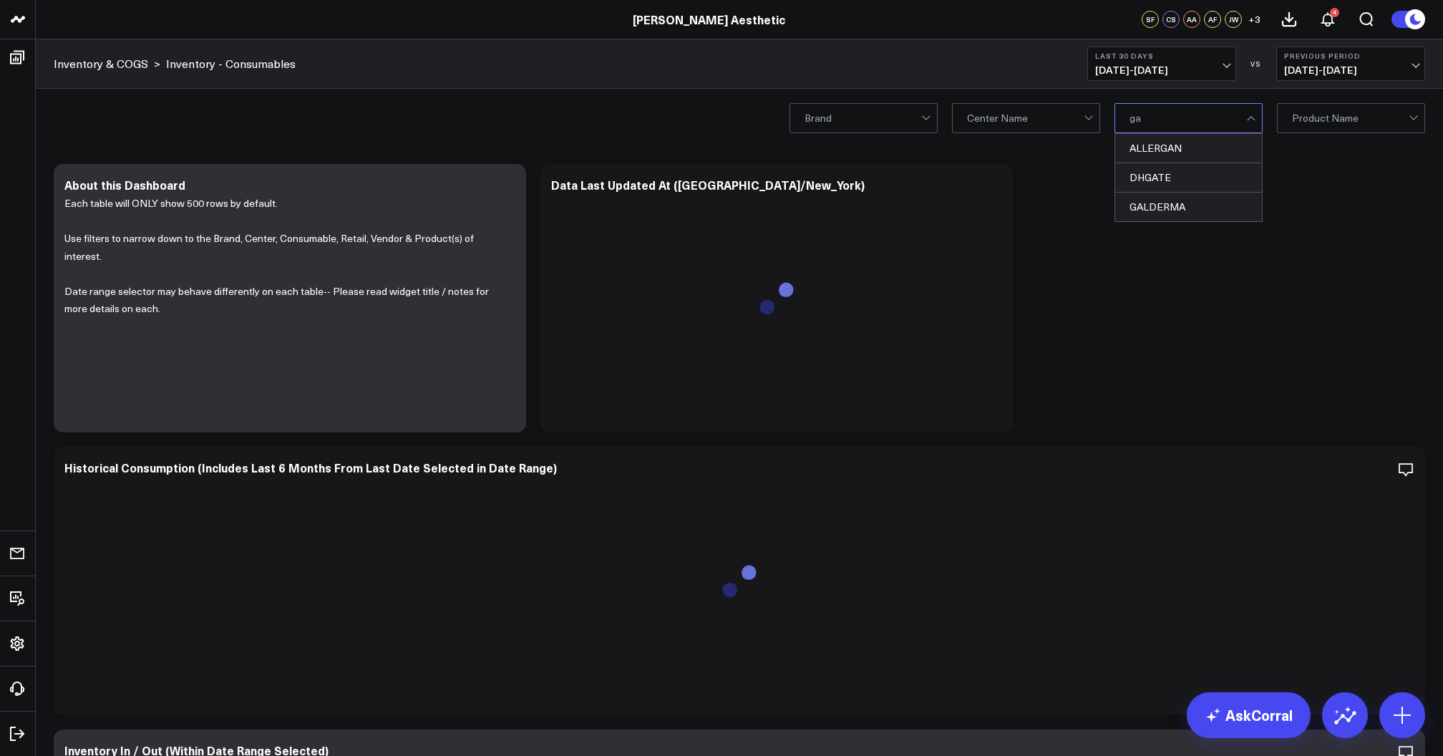
scroll to position [0, 0]
click at [1193, 212] on div "GALDERMA" at bounding box center [1188, 207] width 147 height 29
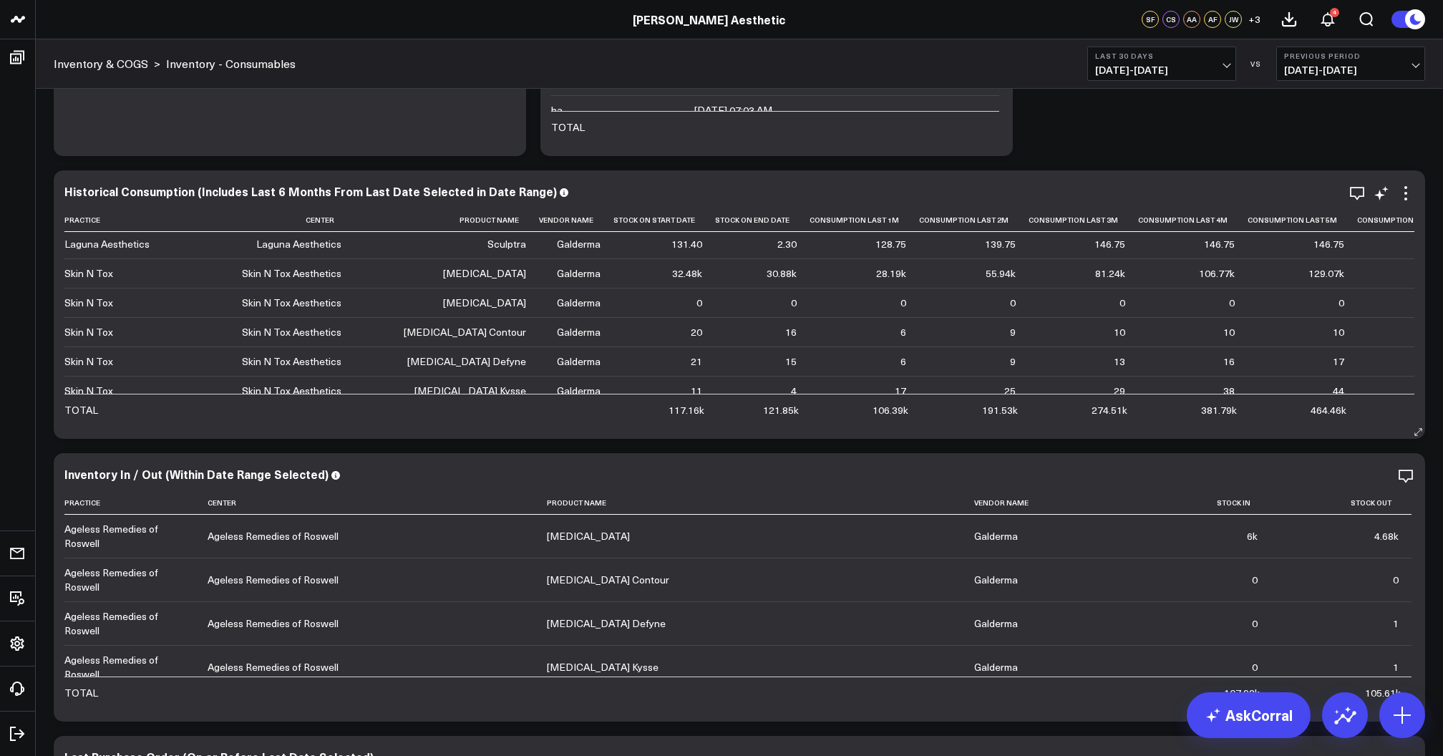
scroll to position [2518, 0]
